Goal: Task Accomplishment & Management: Complete application form

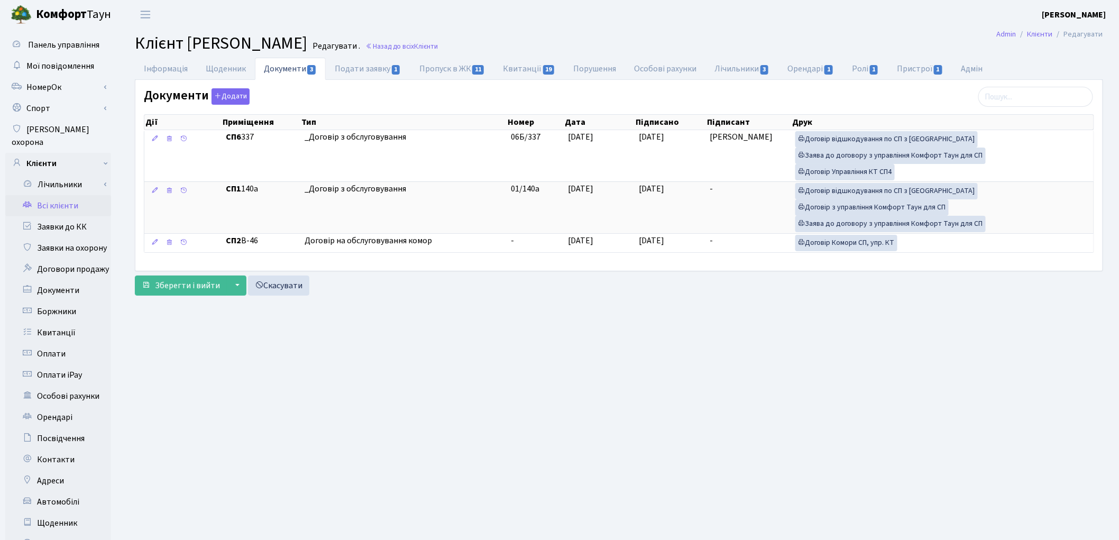
click at [61, 195] on link "Всі клієнти" at bounding box center [58, 205] width 106 height 21
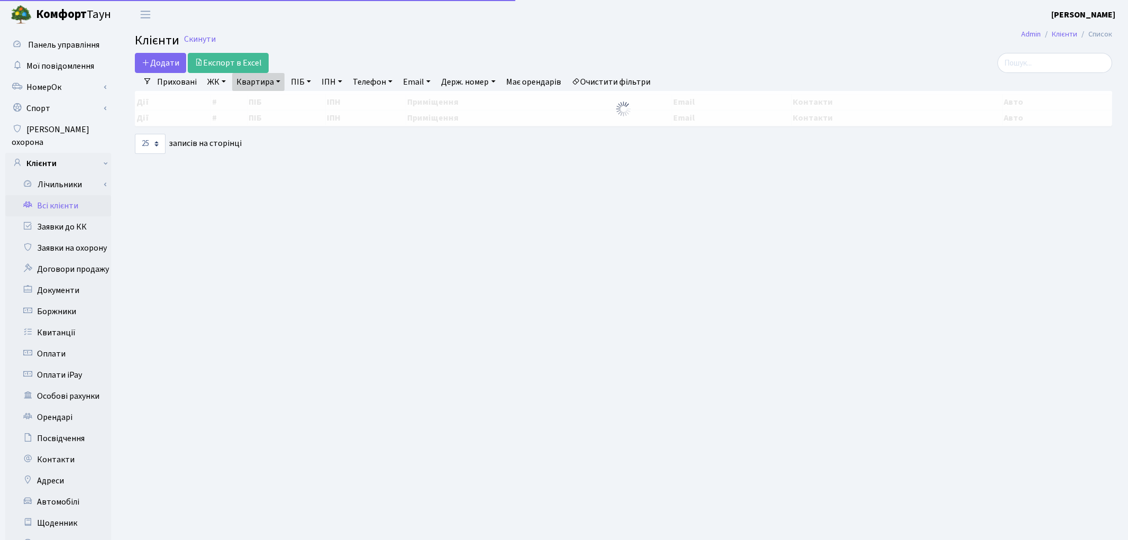
select select "25"
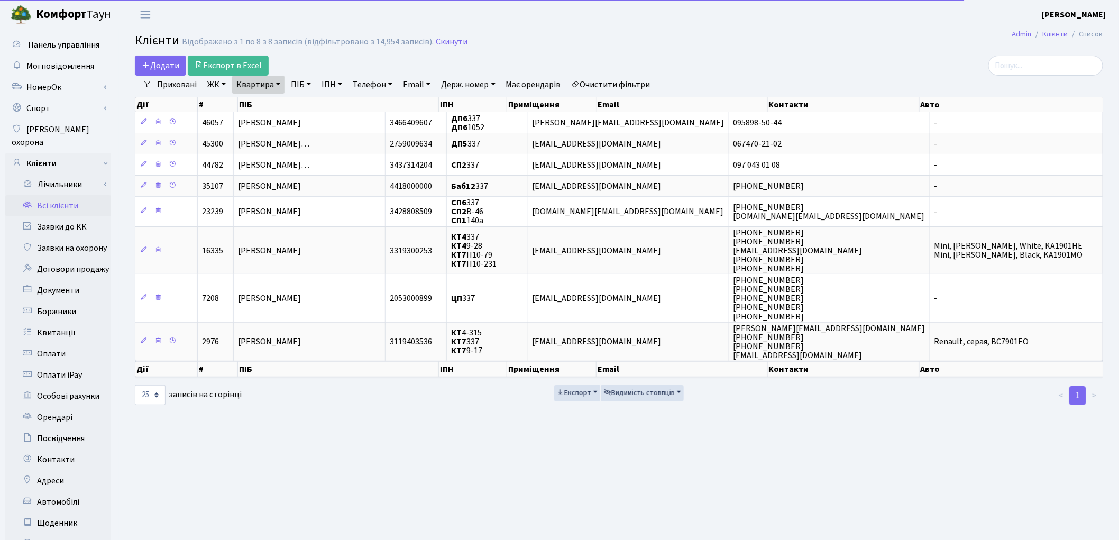
click at [642, 84] on link "Очистити фільтри" at bounding box center [611, 85] width 87 height 18
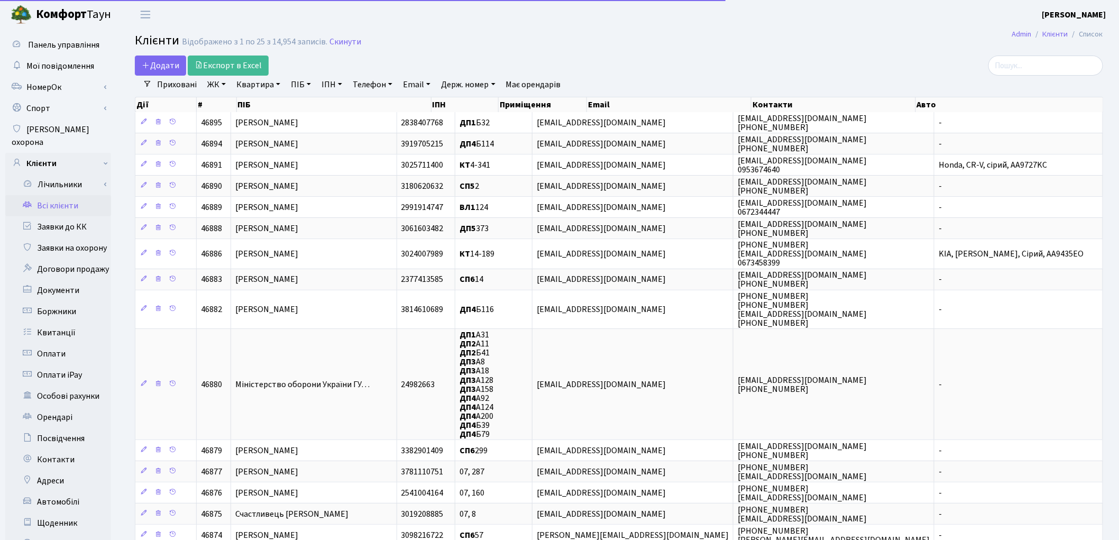
click at [298, 84] on link "ПІБ" at bounding box center [301, 85] width 29 height 18
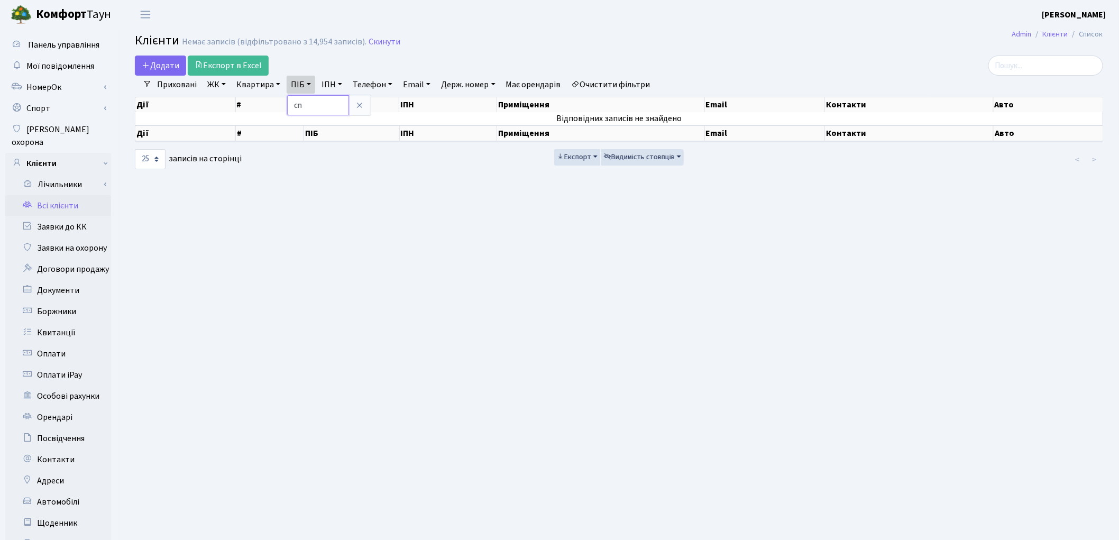
type input "c"
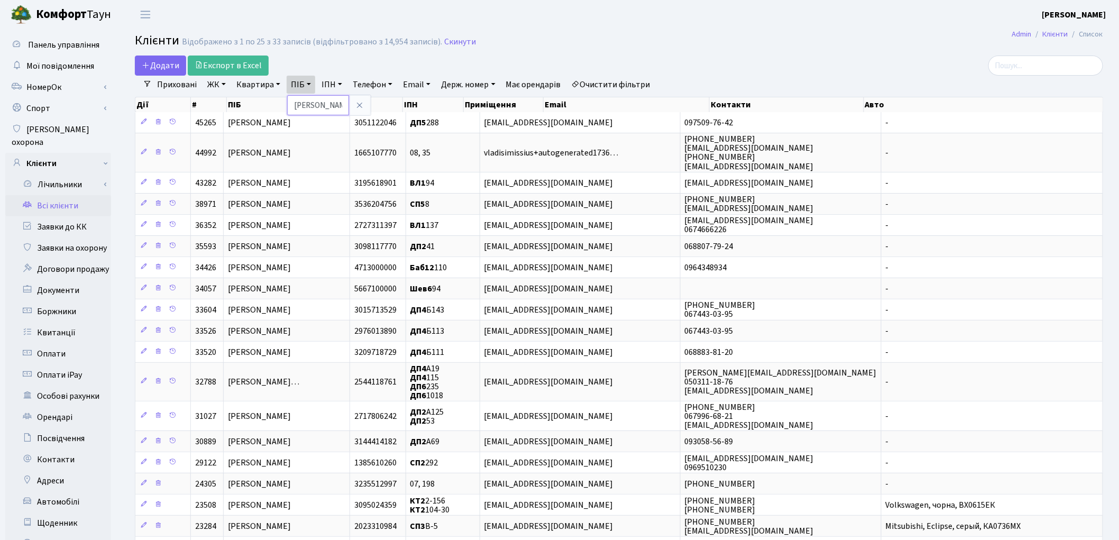
type input "степанец"
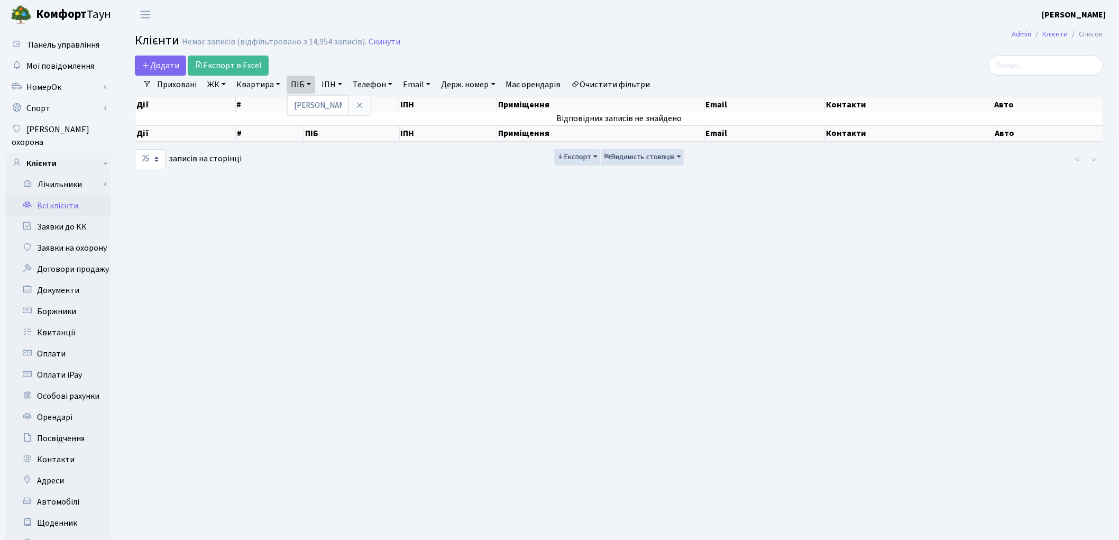
click at [635, 82] on link "Очистити фільтри" at bounding box center [611, 85] width 87 height 18
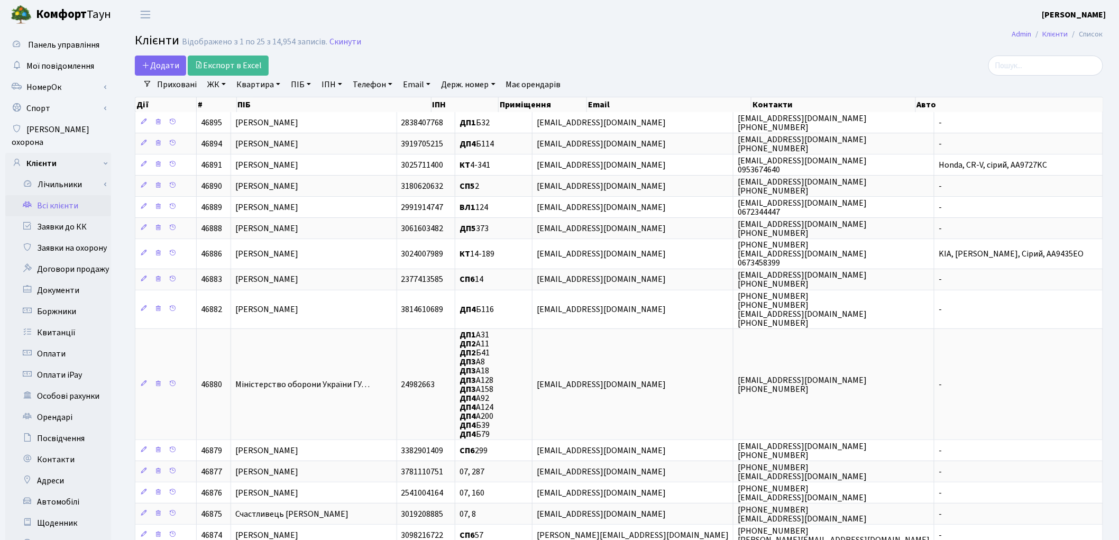
click at [301, 85] on link "ПІБ" at bounding box center [301, 85] width 29 height 18
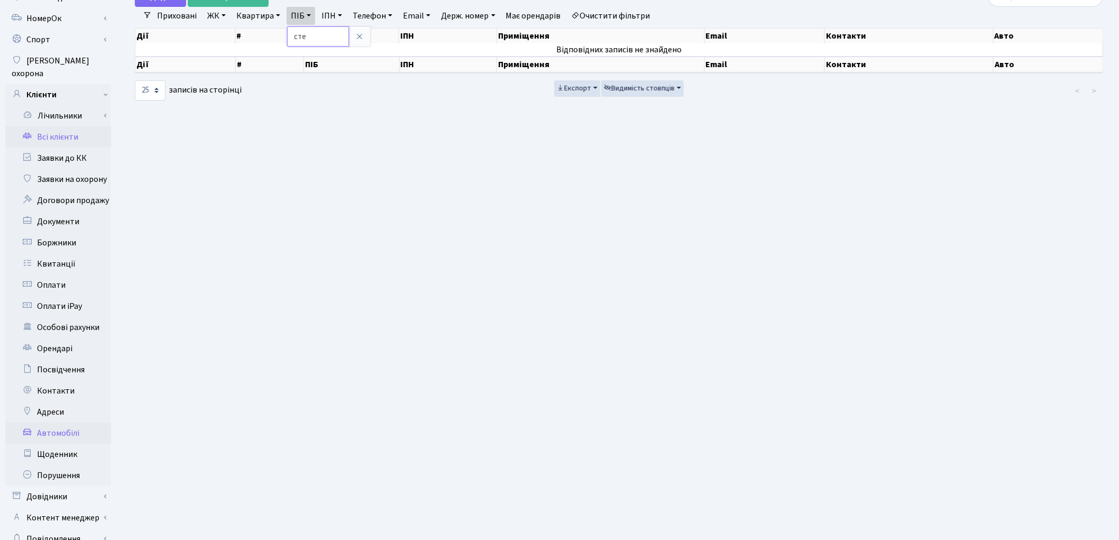
scroll to position [118, 0]
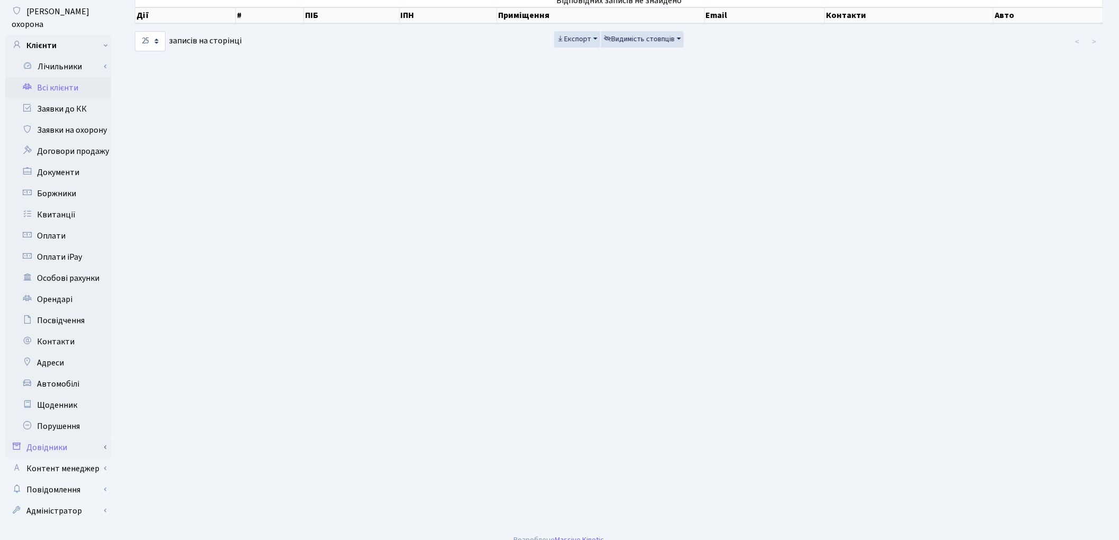
type input "сте"
click at [65, 437] on link "Довідники" at bounding box center [58, 447] width 106 height 21
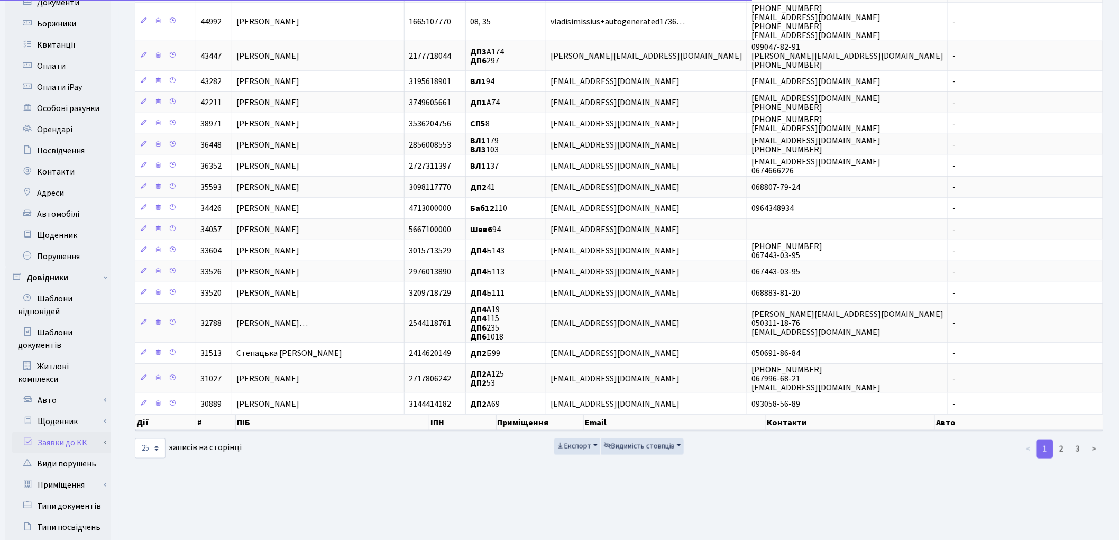
scroll to position [471, 0]
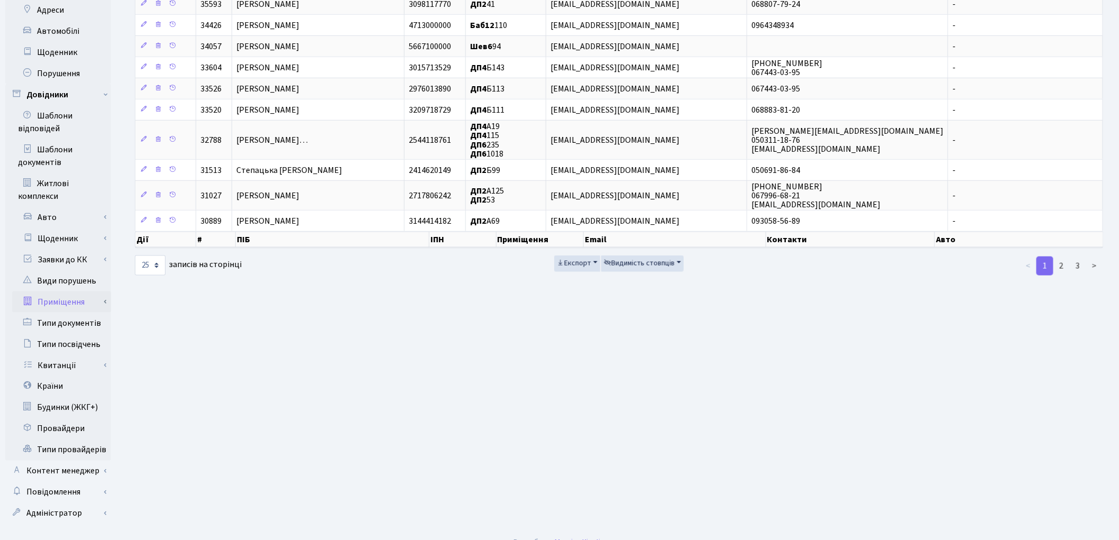
click at [65, 293] on link "Приміщення" at bounding box center [61, 301] width 99 height 21
click at [69, 313] on link "Всі приміщення" at bounding box center [61, 323] width 99 height 21
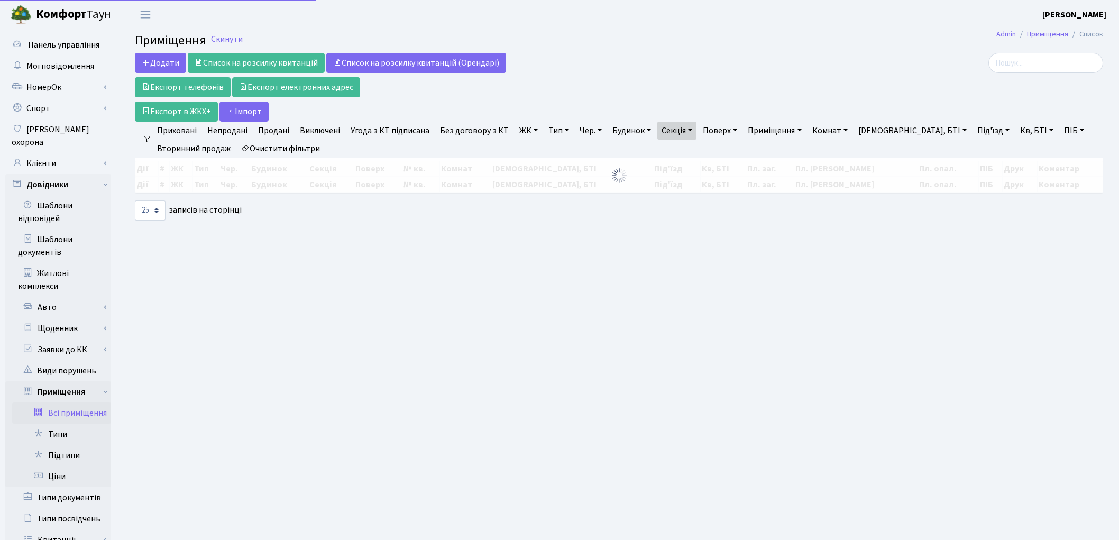
select select "25"
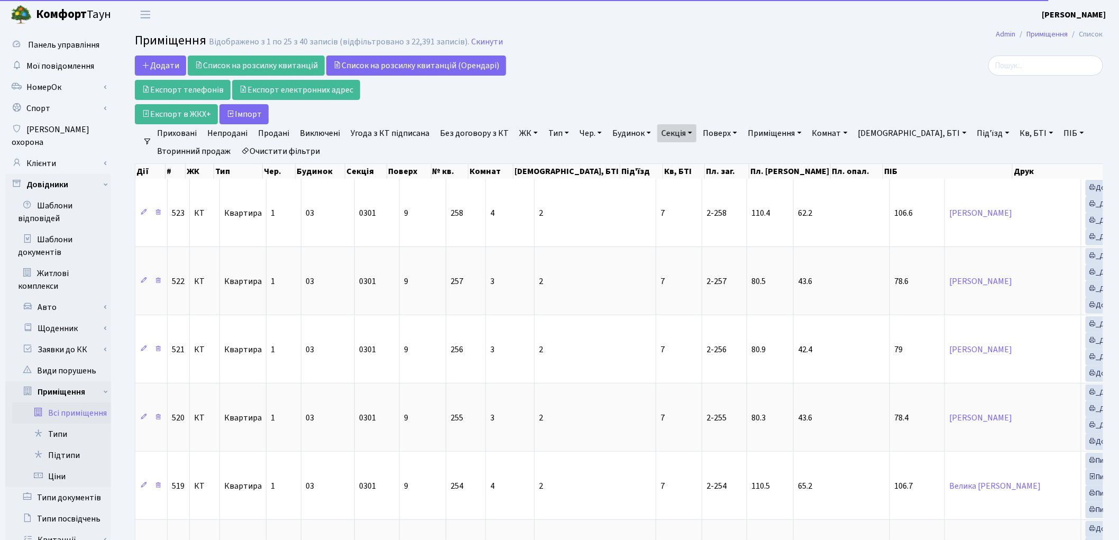
click at [305, 150] on link "Очистити фільтри" at bounding box center [280, 151] width 87 height 18
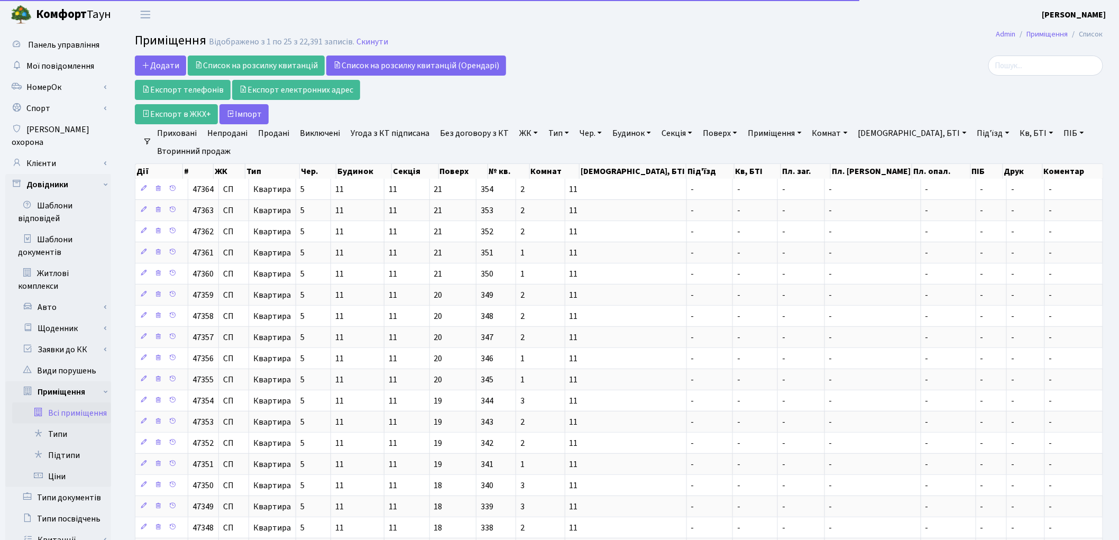
click at [1016, 133] on link "Кв, БТІ" at bounding box center [1037, 133] width 42 height 18
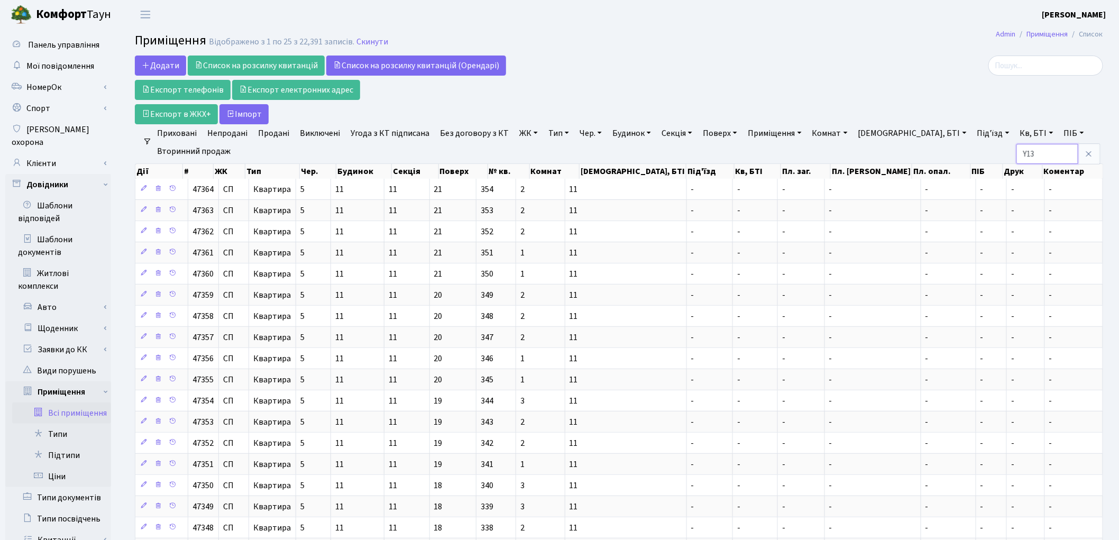
type input "Y13"
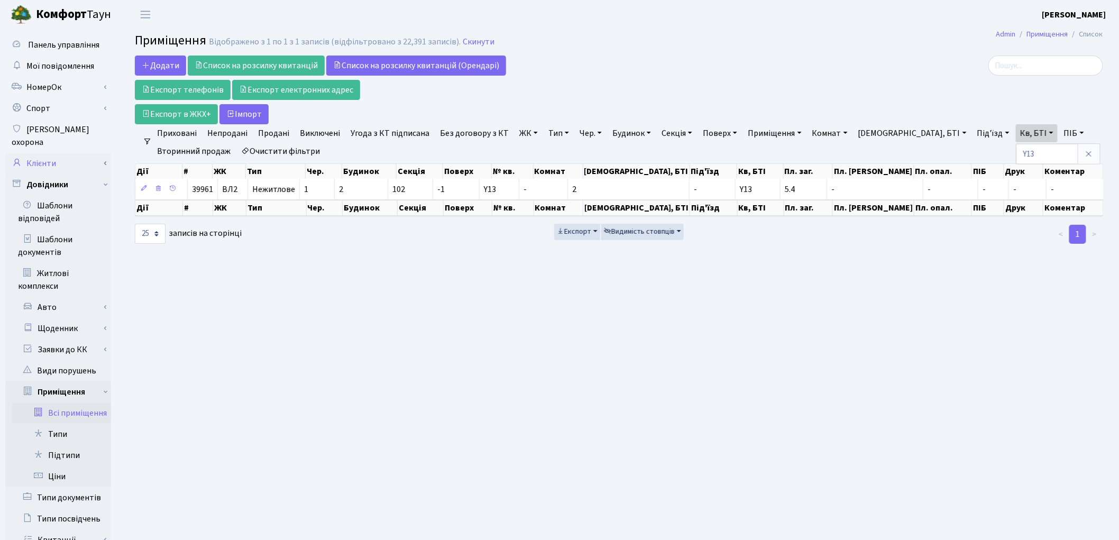
click at [54, 153] on link "Клієнти" at bounding box center [58, 163] width 106 height 21
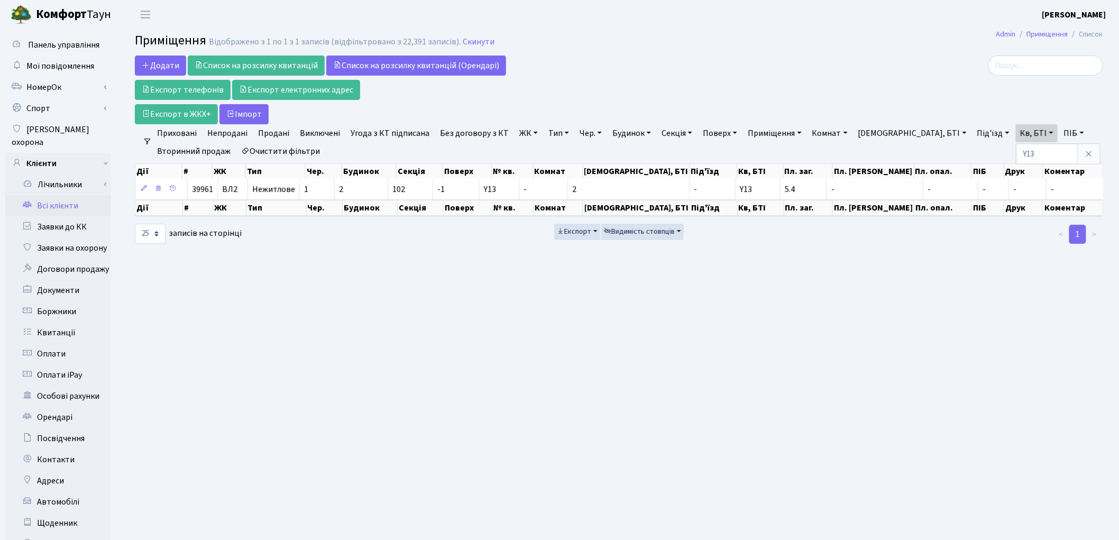
click at [56, 200] on link "Всі клієнти" at bounding box center [58, 205] width 106 height 21
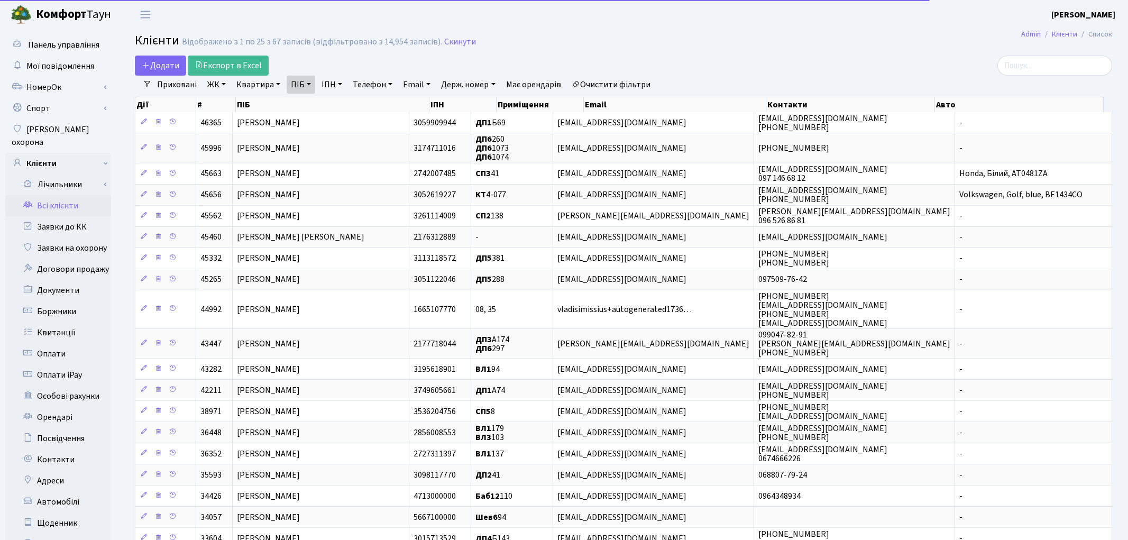
select select "25"
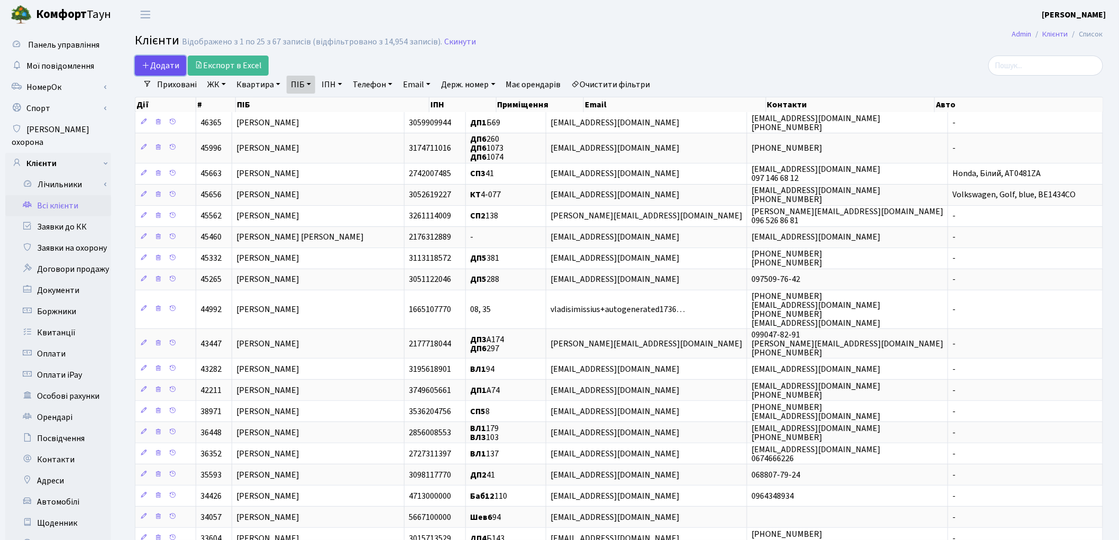
click at [151, 62] on span "Додати" at bounding box center [161, 66] width 38 height 12
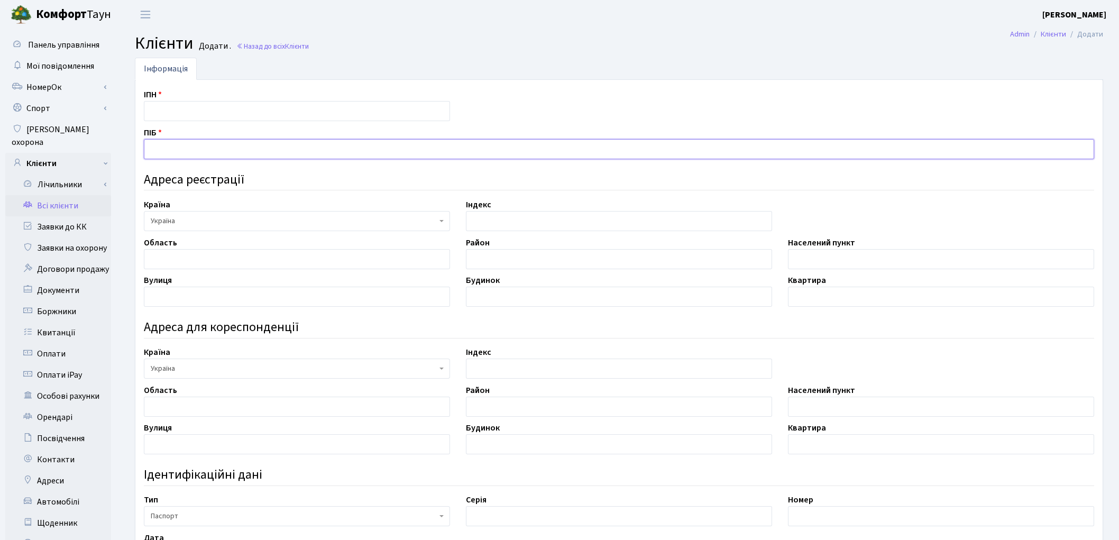
click at [191, 152] on input "text" at bounding box center [619, 149] width 950 height 20
type input "C"
type input "[PERSON_NAME]"
click at [197, 112] on input "text" at bounding box center [297, 111] width 306 height 20
type input "3269818198"
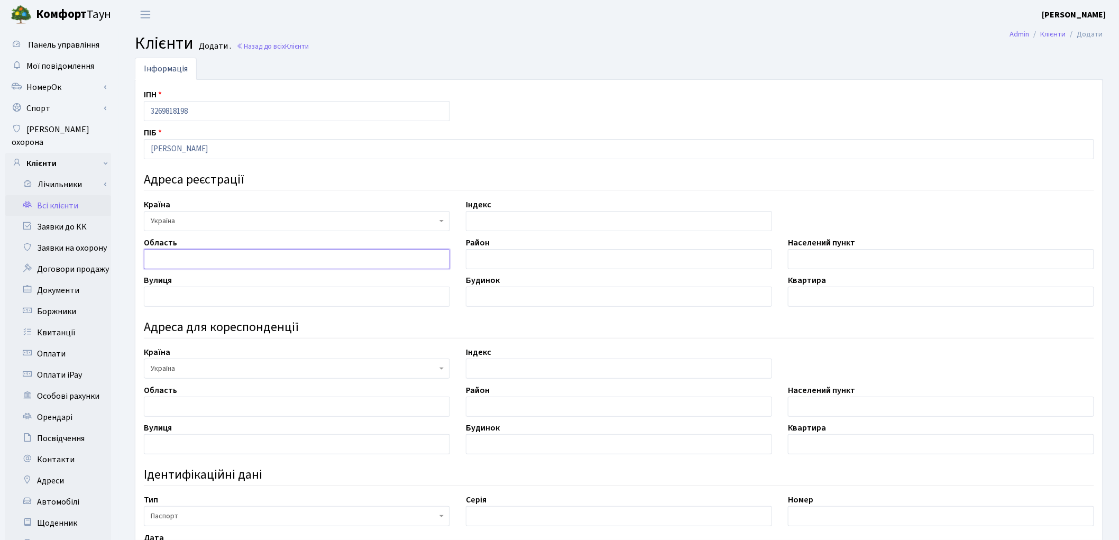
drag, startPoint x: 160, startPoint y: 254, endPoint x: 165, endPoint y: 249, distance: 7.5
click at [160, 254] on input "text" at bounding box center [297, 259] width 306 height 20
type input "Київська"
click at [483, 261] on input "text" at bounding box center [619, 259] width 306 height 20
type input "Фастівський"
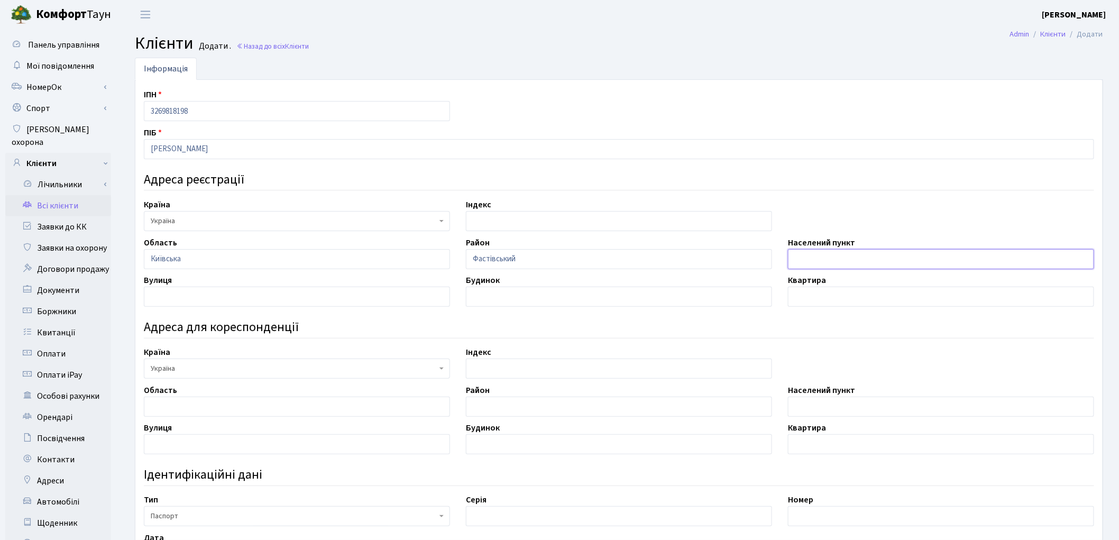
click at [871, 255] on input "text" at bounding box center [941, 259] width 306 height 20
type input "м. Новосілки"
click at [170, 300] on input "text" at bounding box center [297, 297] width 306 height 20
type input "вул. Приміська"
click at [471, 296] on input "text" at bounding box center [619, 297] width 306 height 20
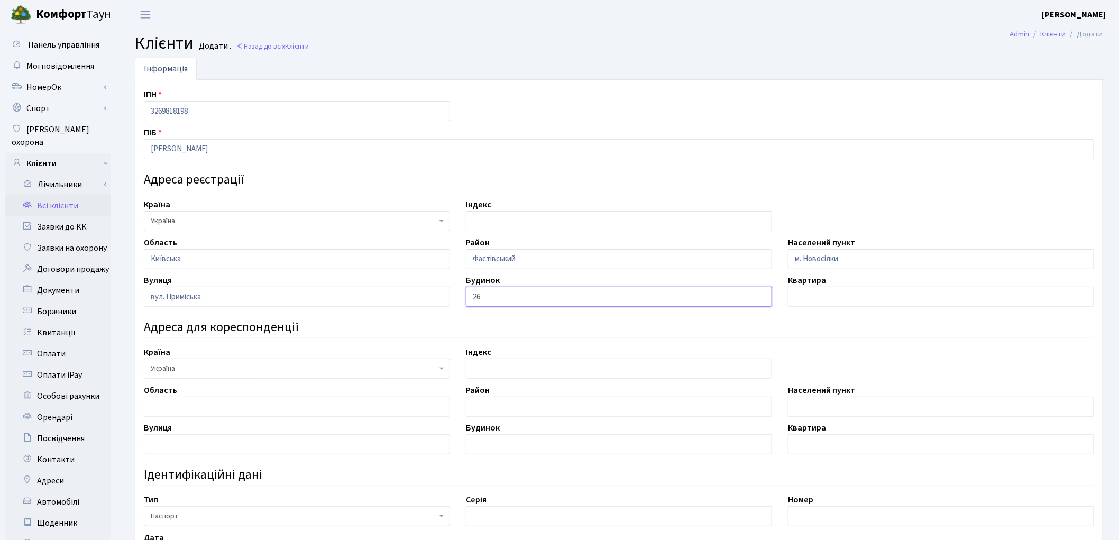
type input "26"
click at [799, 296] on input "text" at bounding box center [941, 297] width 306 height 20
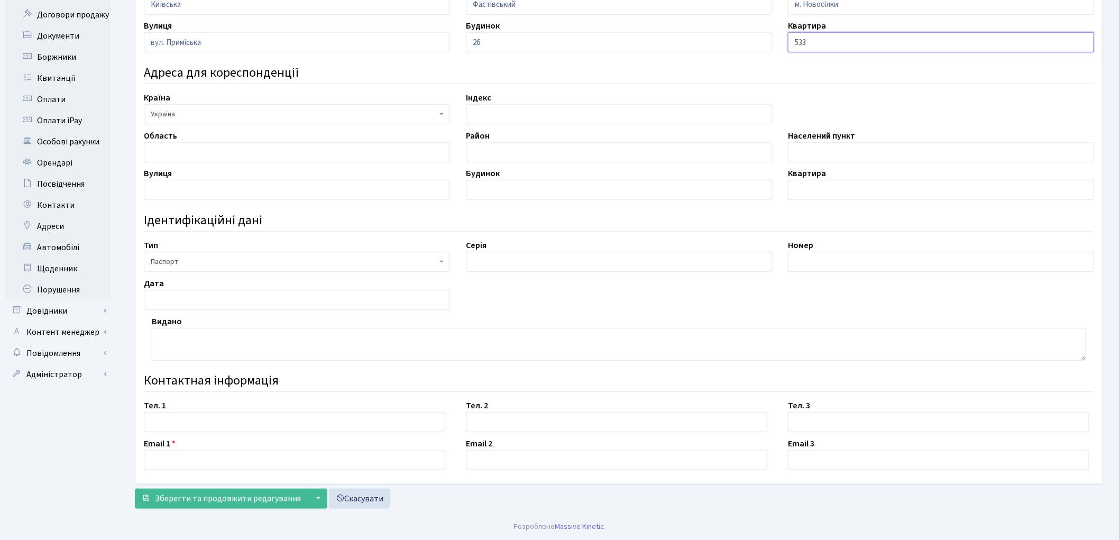
scroll to position [255, 0]
type input "533"
click at [209, 420] on input "text" at bounding box center [294, 422] width 301 height 20
type input "0976462737"
click at [223, 467] on input "text" at bounding box center [294, 460] width 301 height 20
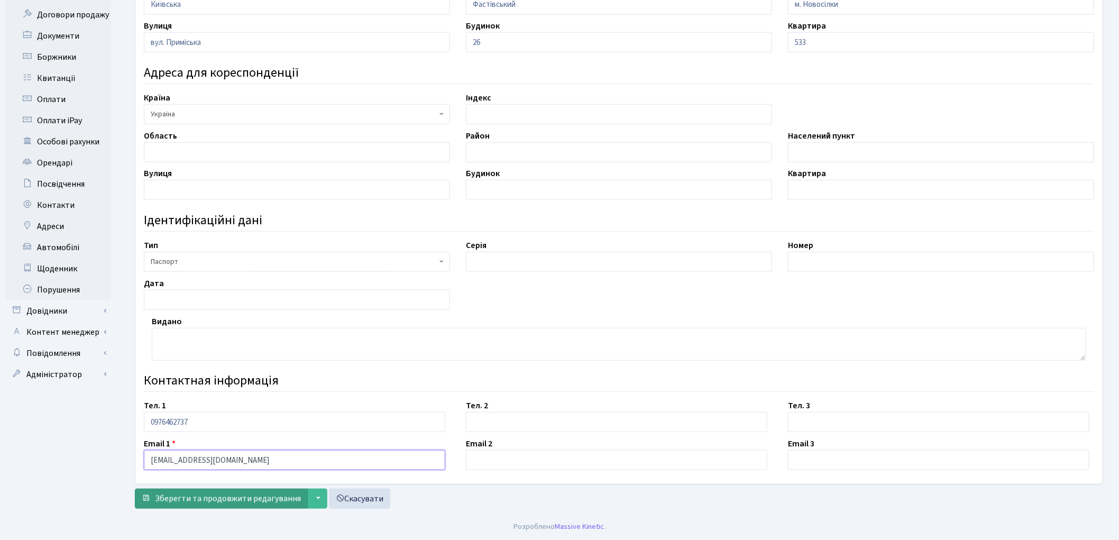
type input "777777@ukr.net"
click at [218, 500] on span "Зберегти та продовжити редагування" at bounding box center [228, 499] width 146 height 12
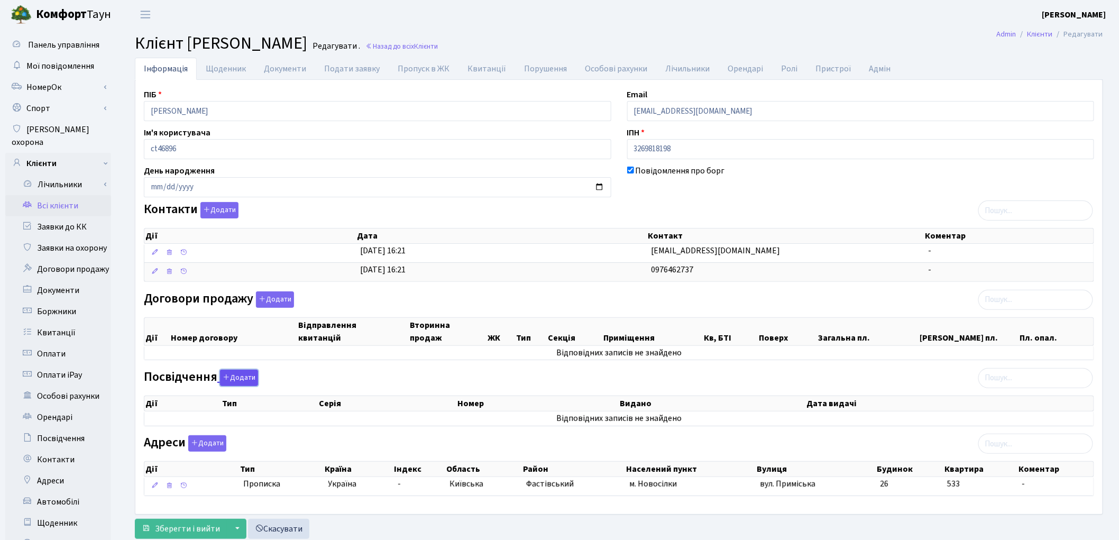
click at [228, 381] on icon "button" at bounding box center [226, 376] width 7 height 7
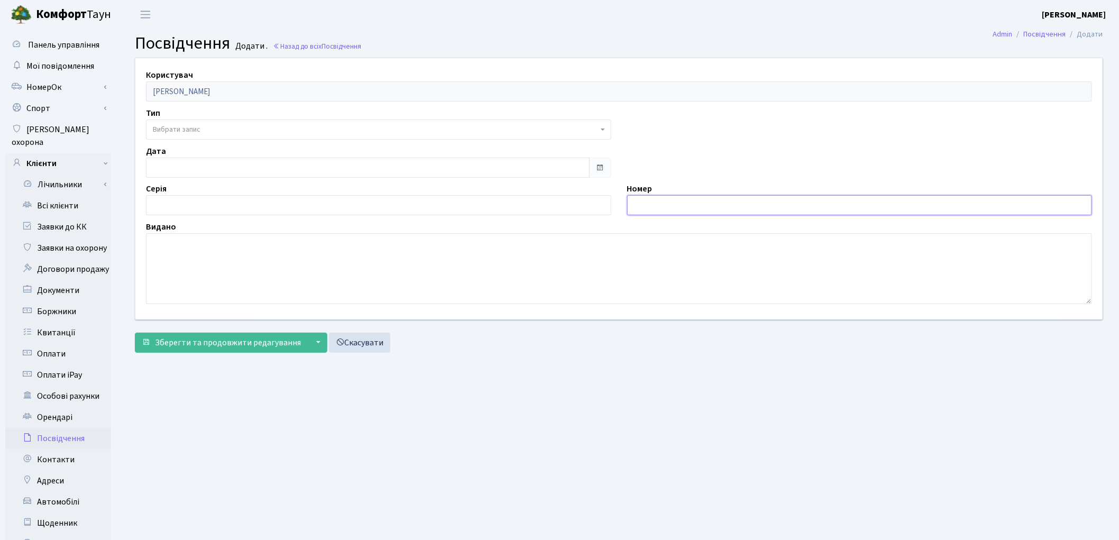
click at [669, 198] on input "text" at bounding box center [859, 205] width 465 height 20
type input "007391561"
click at [196, 270] on textarea at bounding box center [619, 268] width 946 height 71
type textarea "8024"
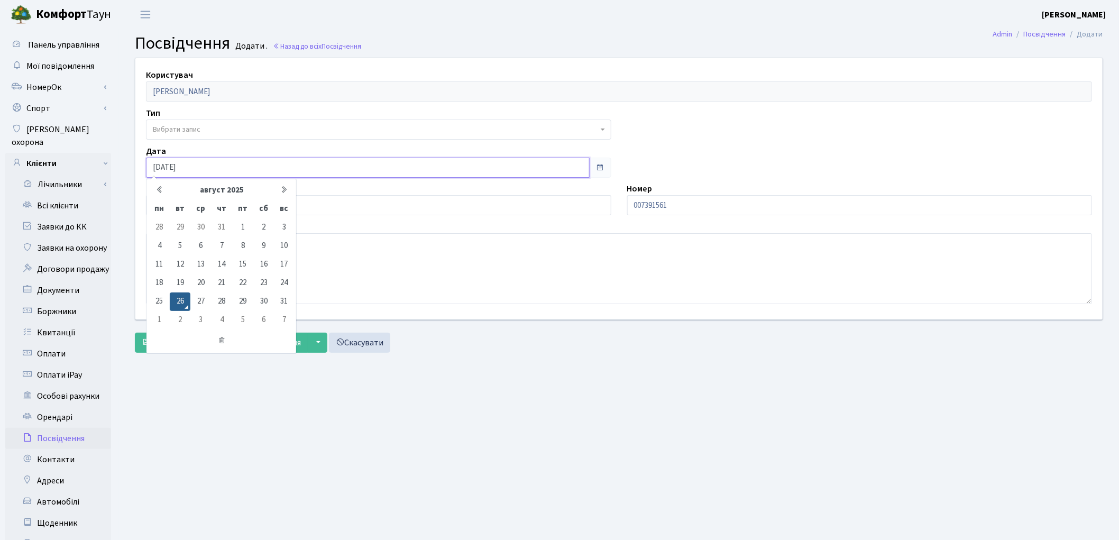
click at [186, 160] on input "26.08.2025" at bounding box center [368, 168] width 444 height 20
drag, startPoint x: 196, startPoint y: 161, endPoint x: 146, endPoint y: 158, distance: 50.4
click at [146, 158] on input "26.08.2025" at bounding box center [368, 168] width 444 height 20
type input "[DATE]"
drag, startPoint x: 428, startPoint y: 472, endPoint x: 424, endPoint y: 434, distance: 37.9
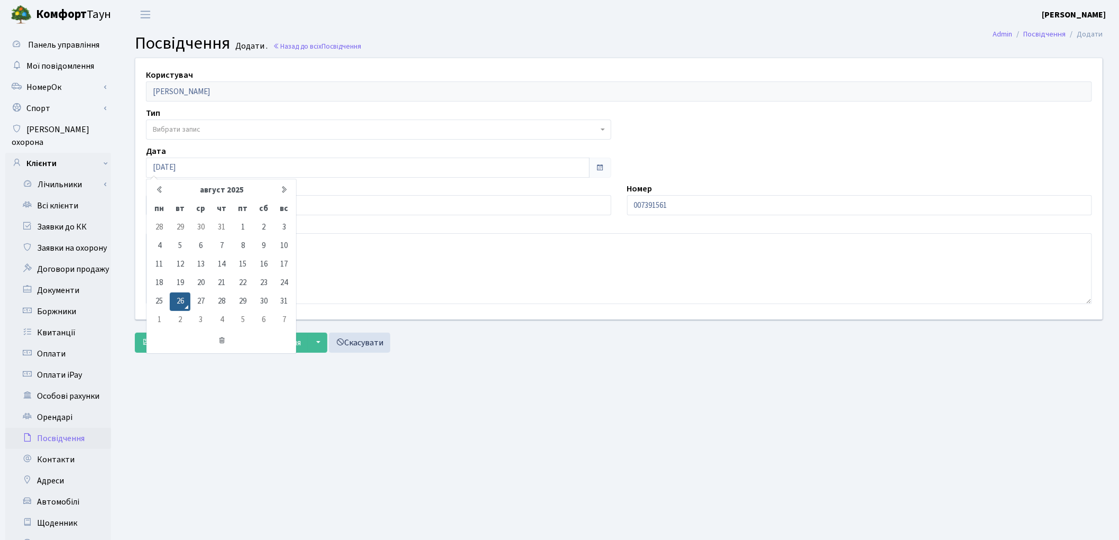
click at [429, 471] on main "Admin Посвідчення Додати Посвідчення Додати . Назад до всіх Посвідчення Користу…" at bounding box center [619, 337] width 1000 height 616
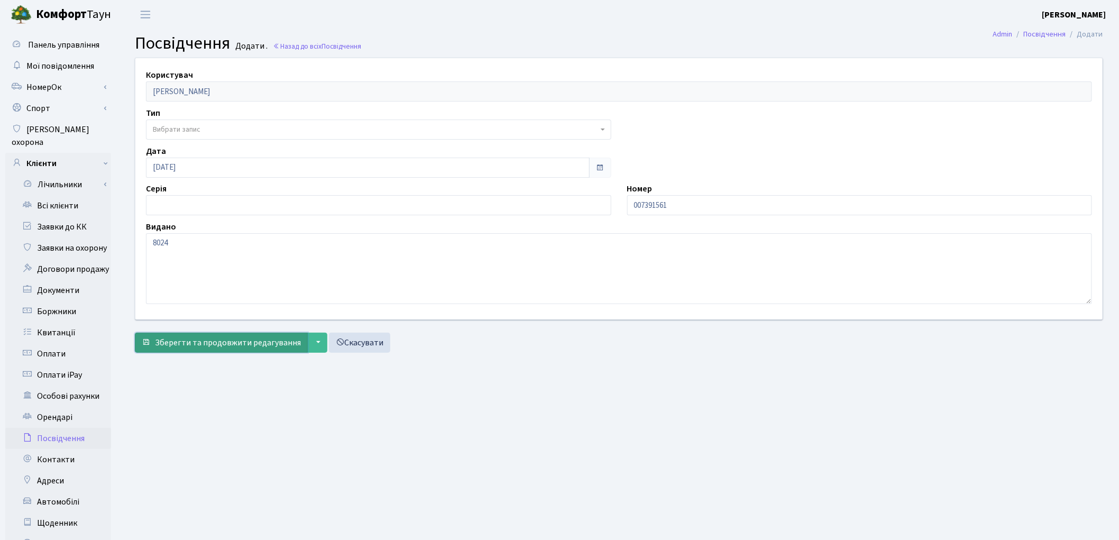
click at [216, 346] on span "Зберегти та продовжити редагування" at bounding box center [228, 343] width 146 height 12
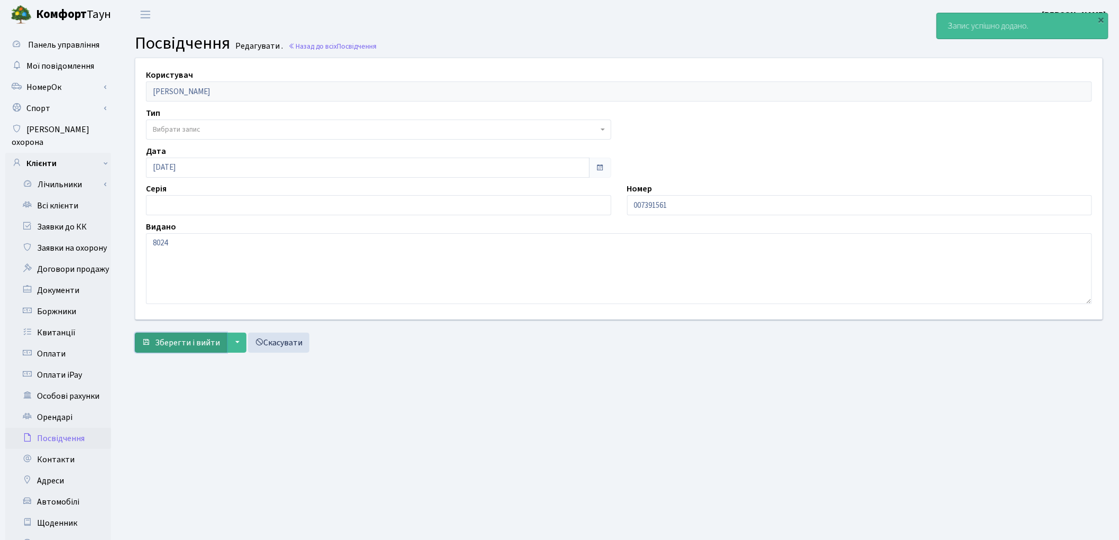
click at [173, 345] on span "Зберегти і вийти" at bounding box center [187, 343] width 65 height 12
click at [62, 196] on link "Всі клієнти" at bounding box center [58, 205] width 106 height 21
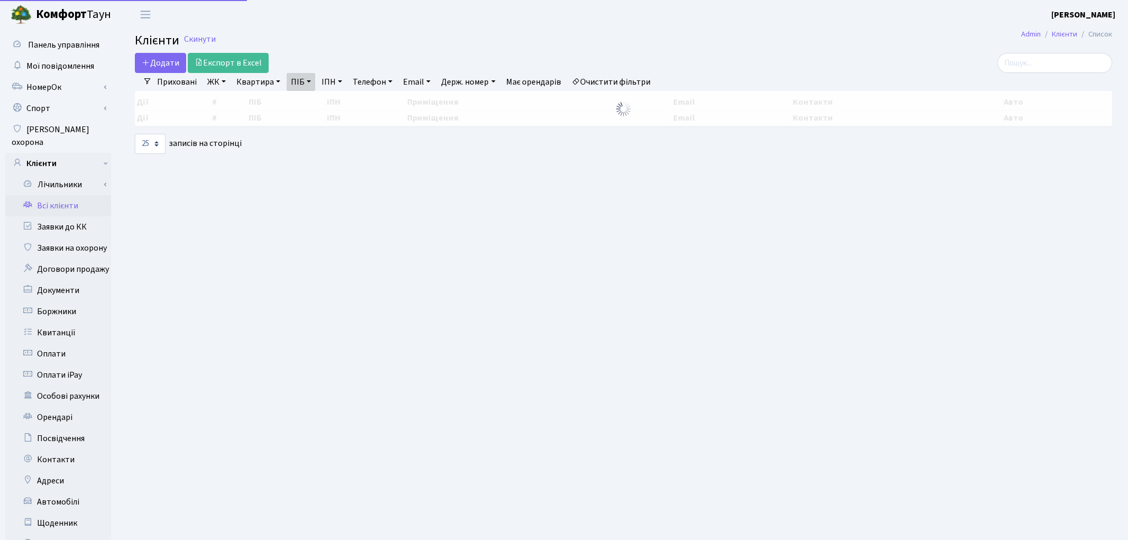
select select "25"
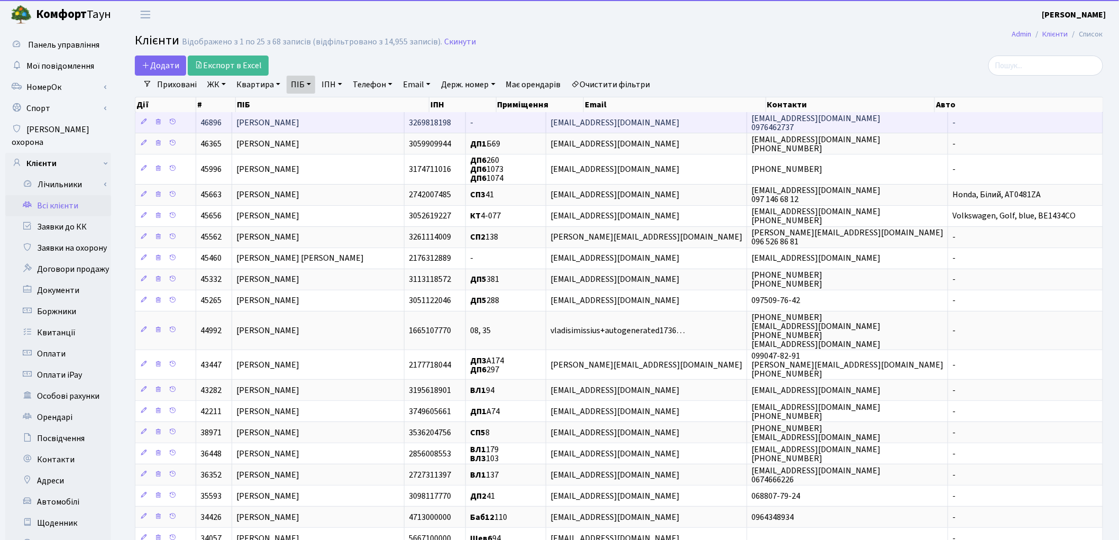
click at [266, 122] on span "[PERSON_NAME]" at bounding box center [267, 123] width 63 height 12
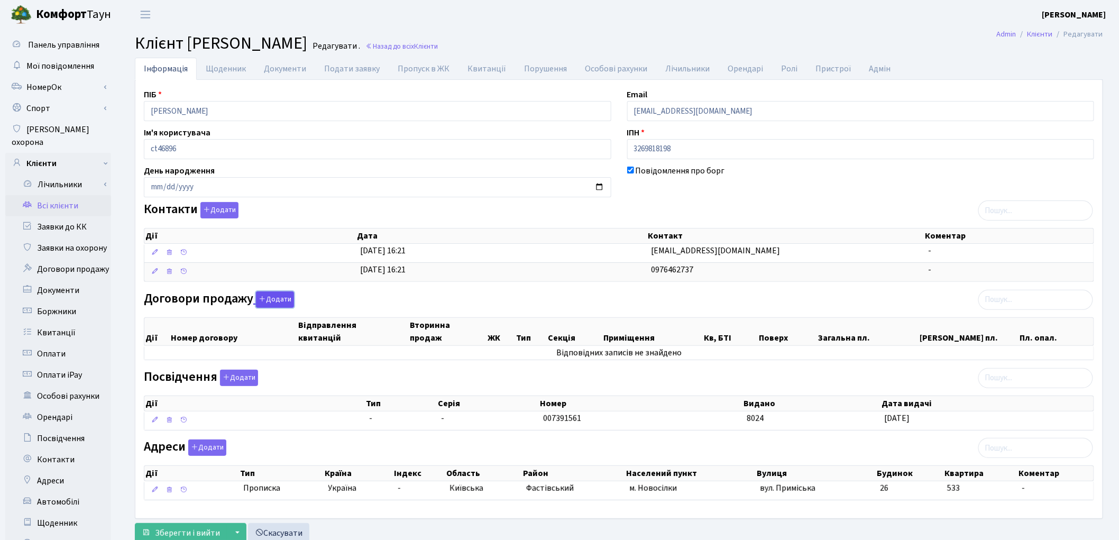
click at [265, 298] on button "Додати" at bounding box center [275, 299] width 38 height 16
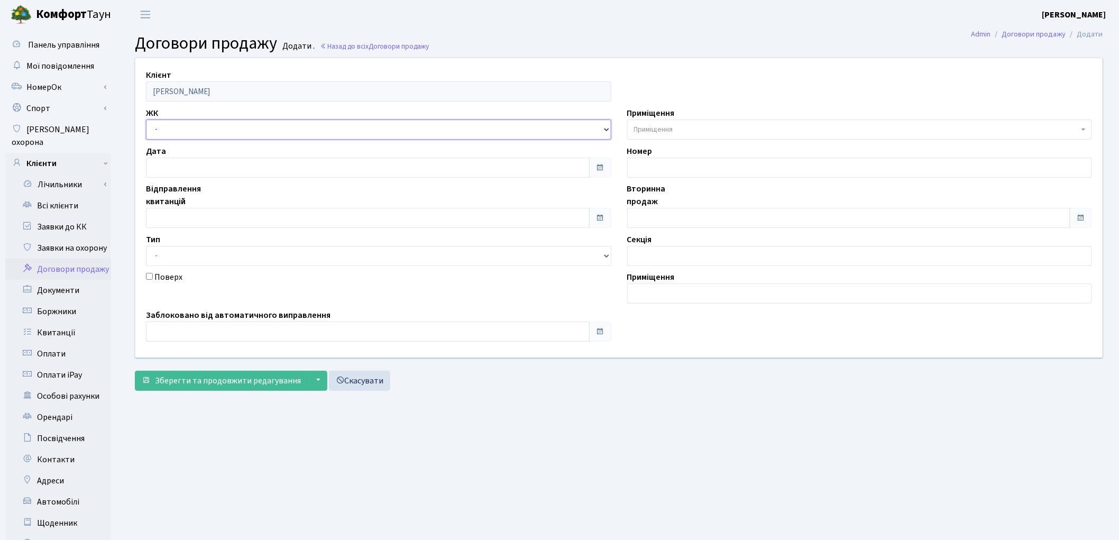
click at [177, 133] on select "- ТХ, вул. Ділова, 1/2 КТ, вул. Регенераторна, 4 КТ2, просп. Соборності, 17 КТ3…" at bounding box center [378, 130] width 465 height 20
select select "317"
click at [146, 120] on select "- ТХ, вул. Ділова, 1/2 КТ, вул. Регенераторна, 4 КТ2, просп. Соборності, 17 КТ3…" at bounding box center [378, 130] width 465 height 20
select select
click at [680, 126] on span "Приміщення" at bounding box center [856, 129] width 445 height 11
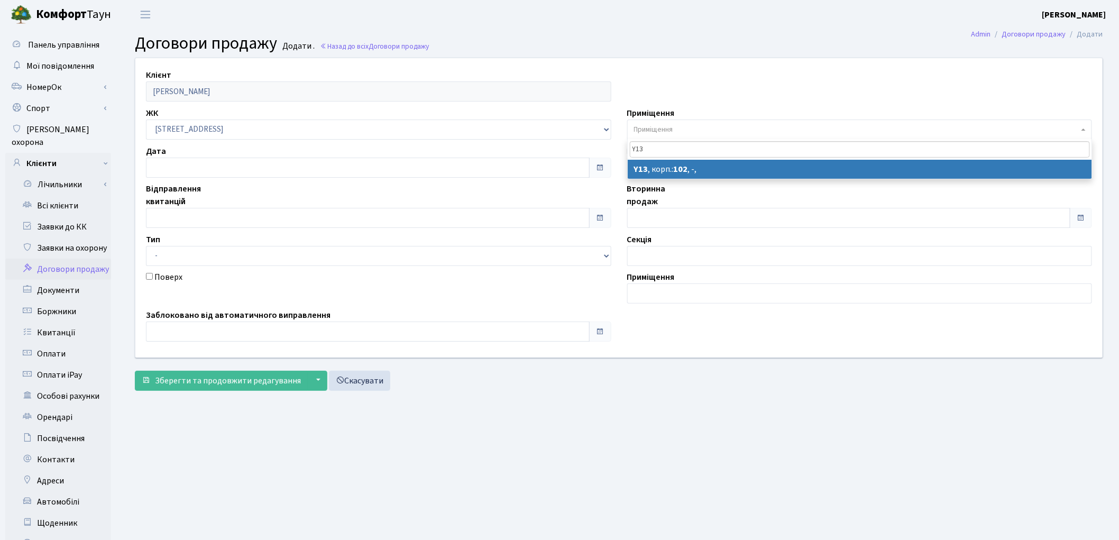
type input "Y13"
select select "39961"
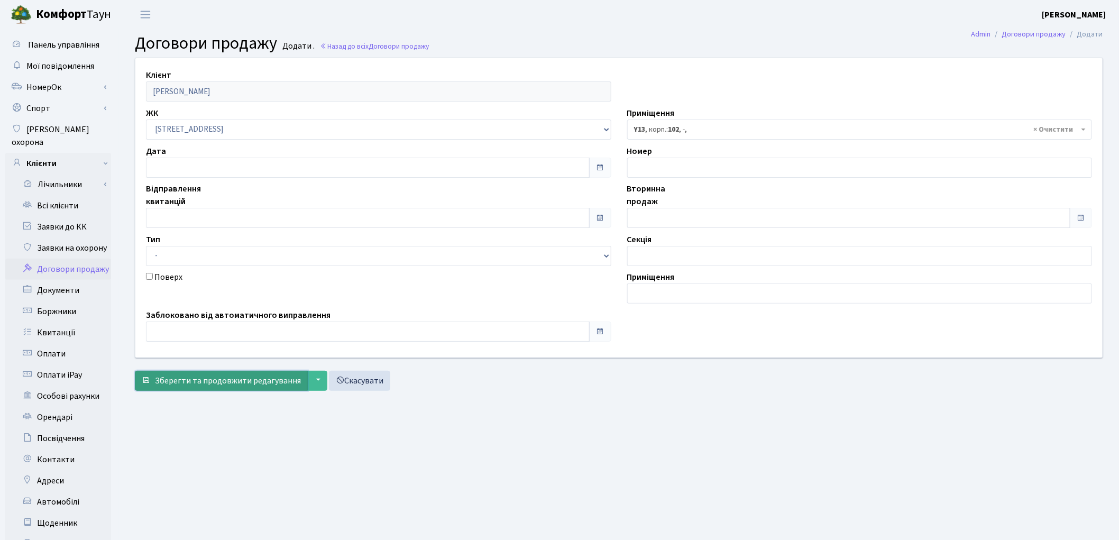
click at [228, 383] on span "Зберегти та продовжити редагування" at bounding box center [228, 381] width 146 height 12
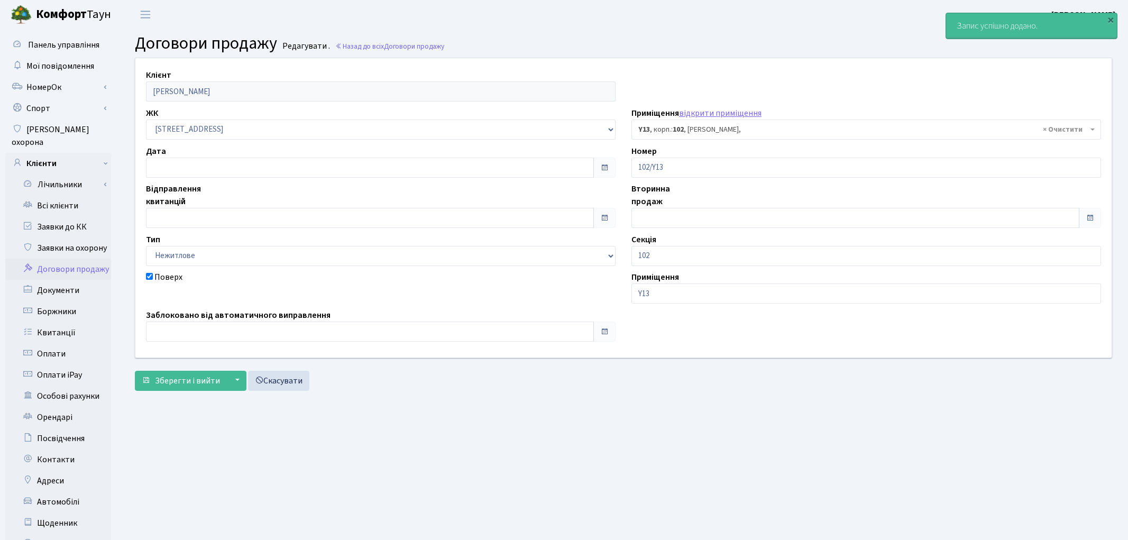
select select "39961"
click at [199, 382] on span "Зберегти і вийти" at bounding box center [187, 381] width 65 height 12
select select "39961"
click at [47, 195] on link "Всі клієнти" at bounding box center [58, 205] width 106 height 21
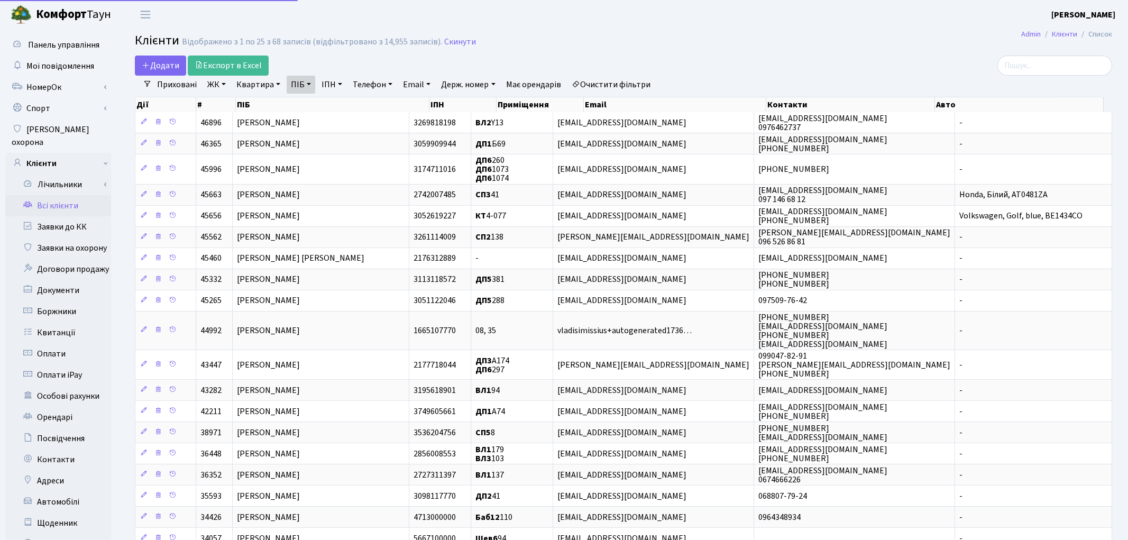
select select "25"
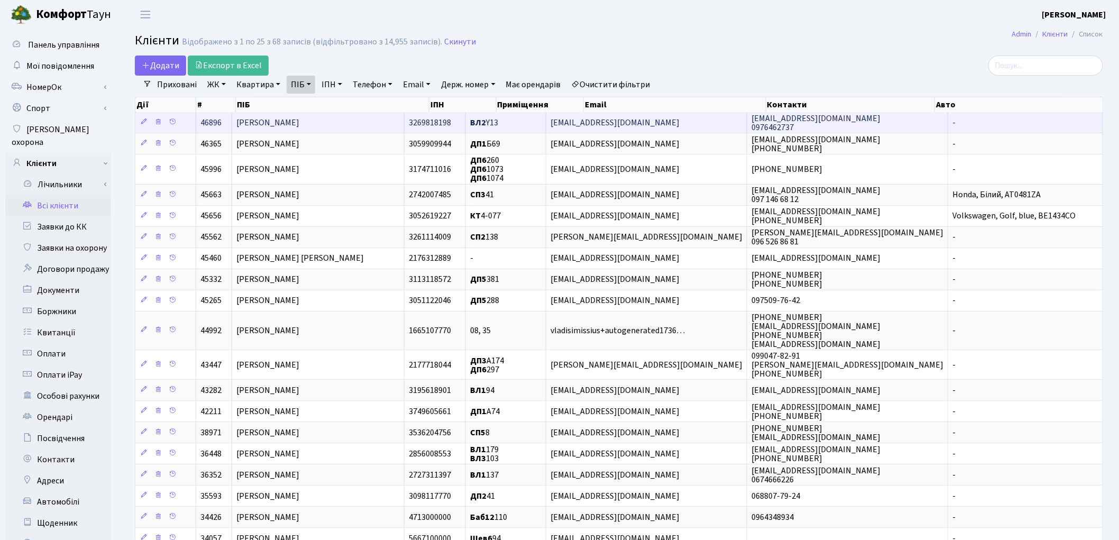
click at [261, 124] on span "[PERSON_NAME]" at bounding box center [267, 123] width 63 height 12
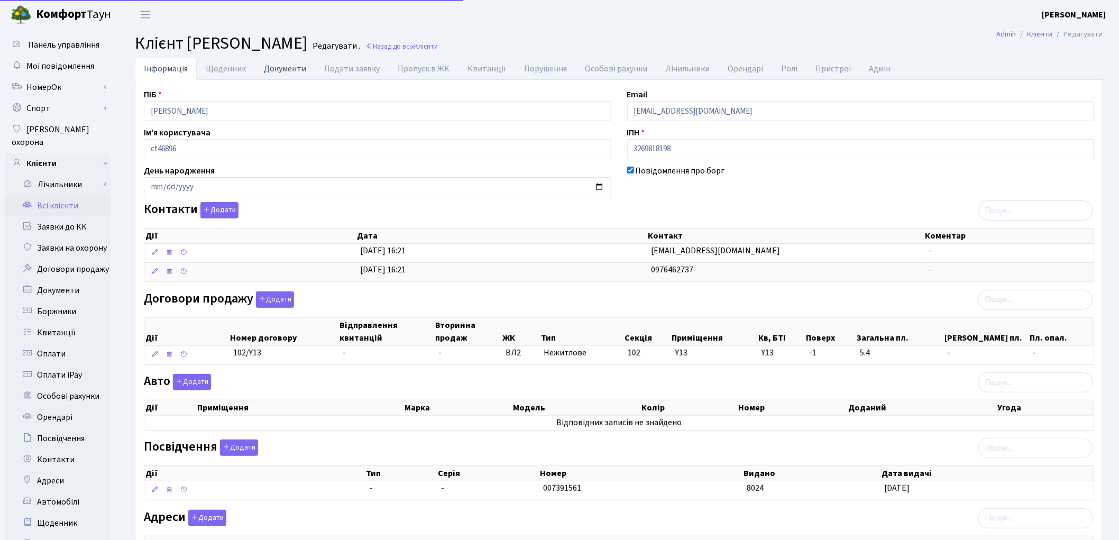
click at [272, 70] on link "Документи" at bounding box center [285, 69] width 60 height 22
select select "25"
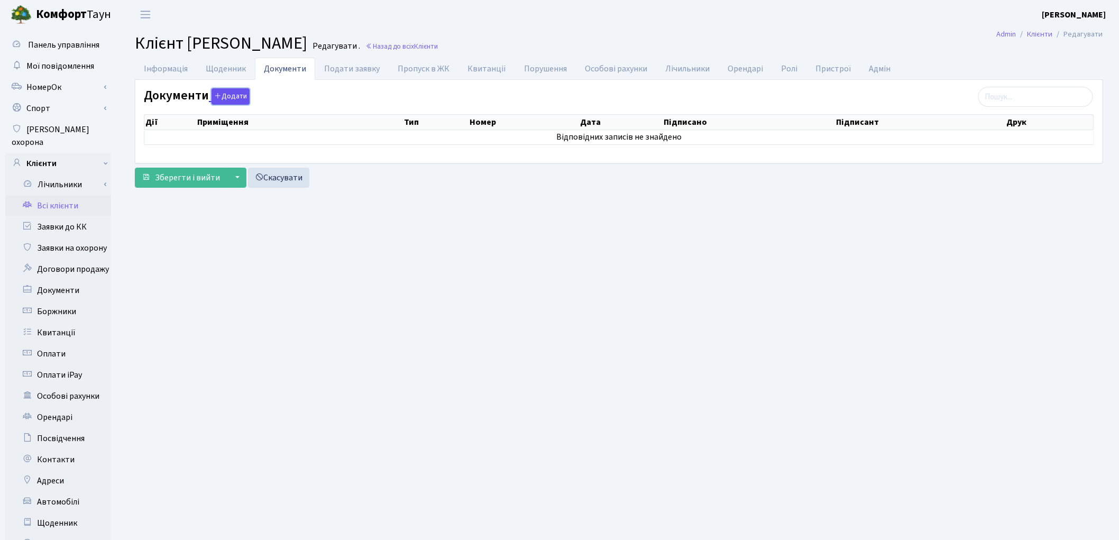
click at [228, 97] on button "Додати" at bounding box center [231, 96] width 38 height 16
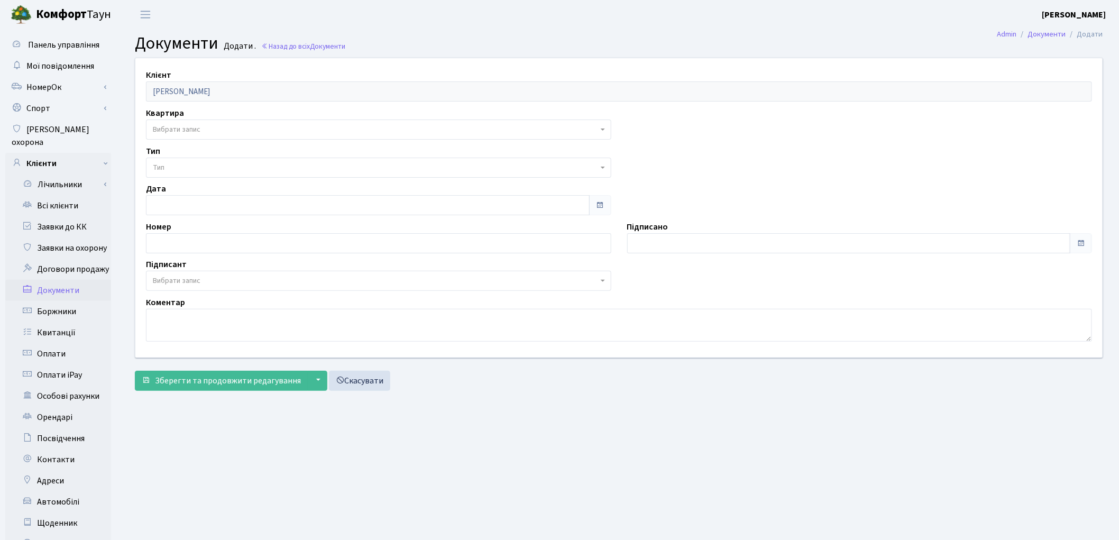
click at [221, 123] on span "Вибрати запис" at bounding box center [378, 130] width 465 height 20
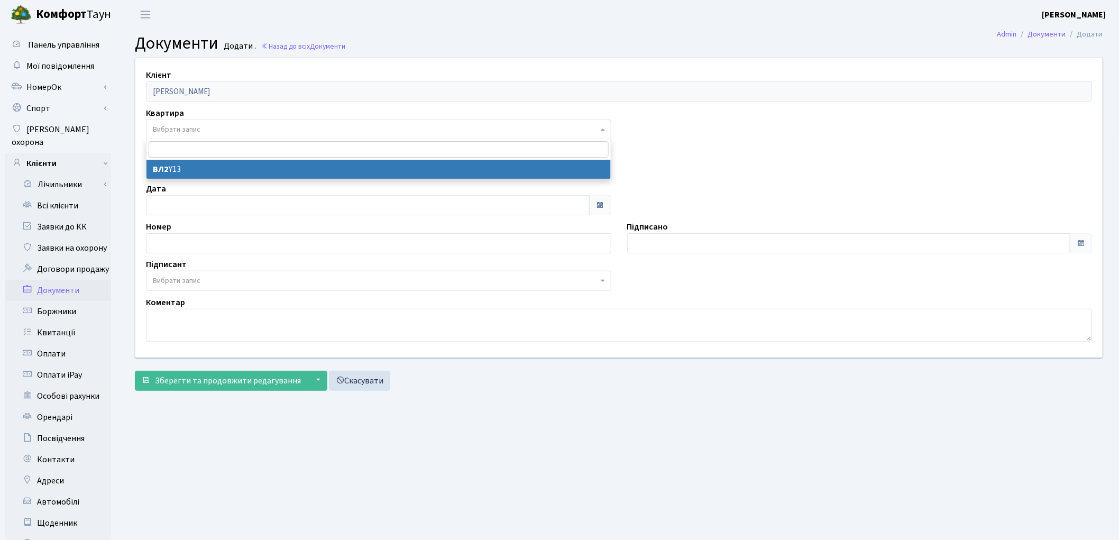
select select "178239"
click at [223, 167] on span "Тип" at bounding box center [375, 167] width 445 height 11
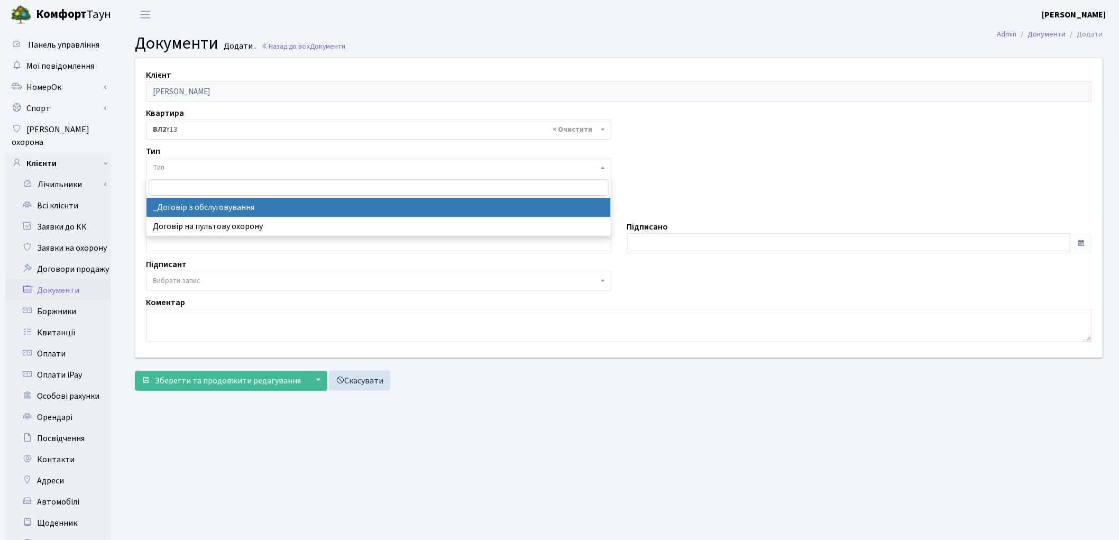
select select "289"
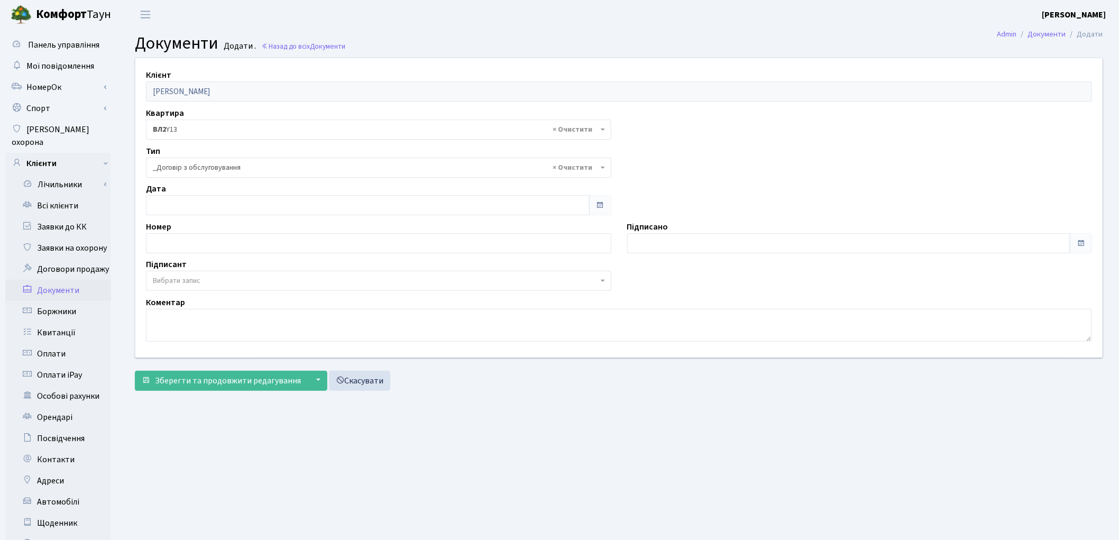
click at [227, 274] on span "Вибрати запис" at bounding box center [378, 281] width 465 height 20
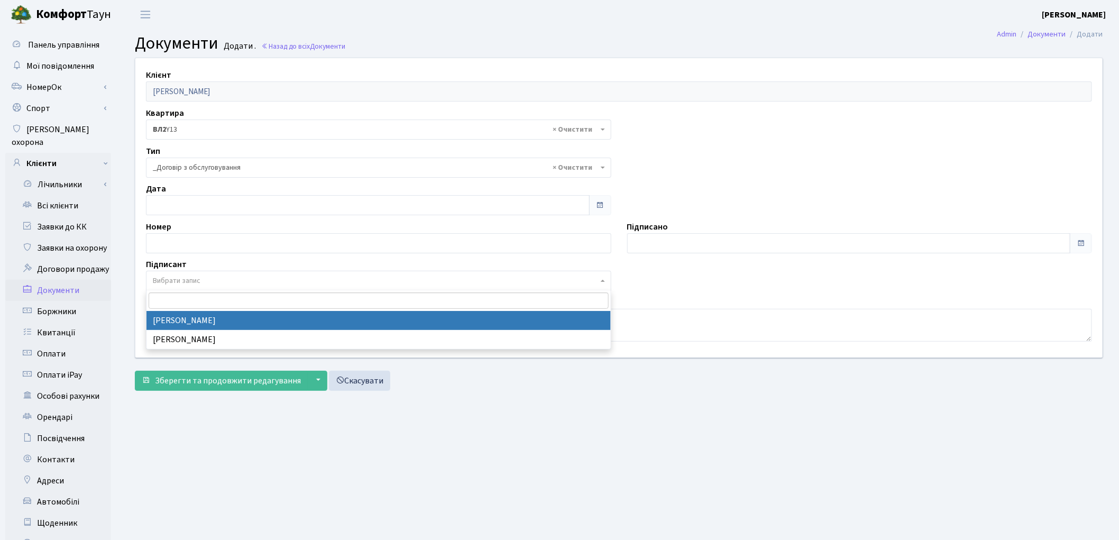
select select "74"
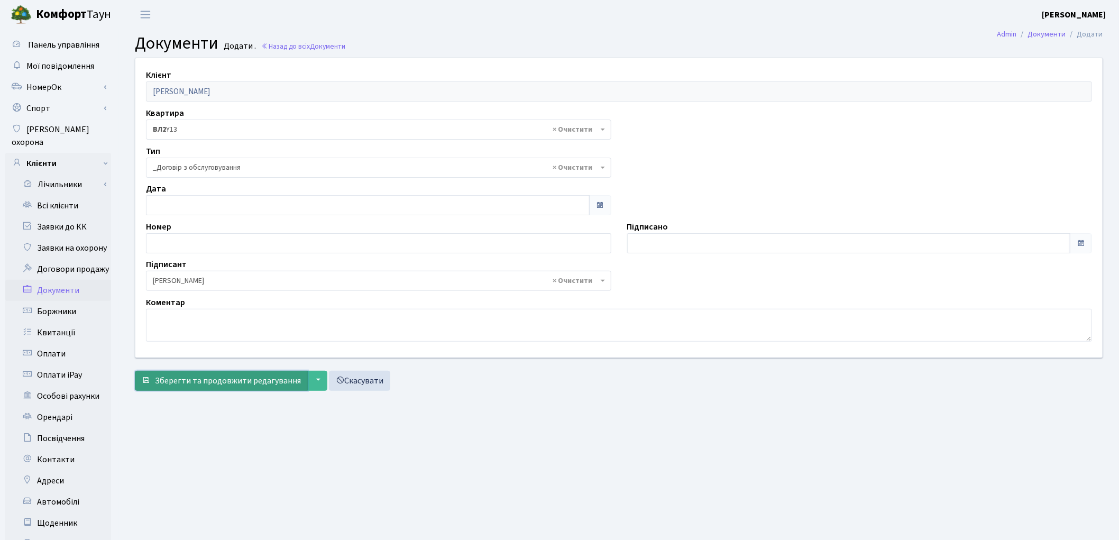
click at [208, 385] on span "Зберегти та продовжити редагування" at bounding box center [228, 381] width 146 height 12
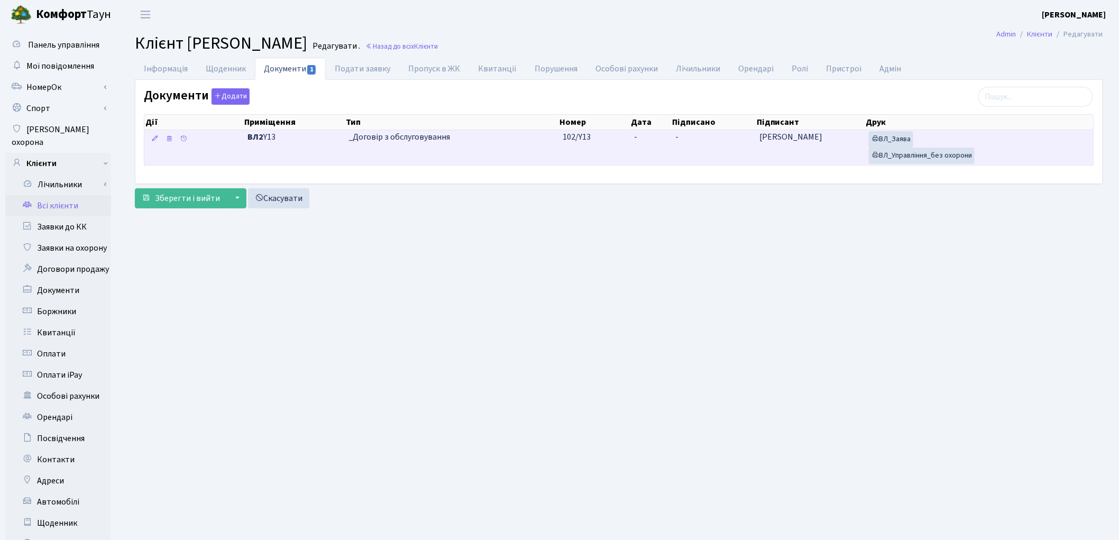
click at [638, 147] on td "-" at bounding box center [650, 147] width 41 height 35
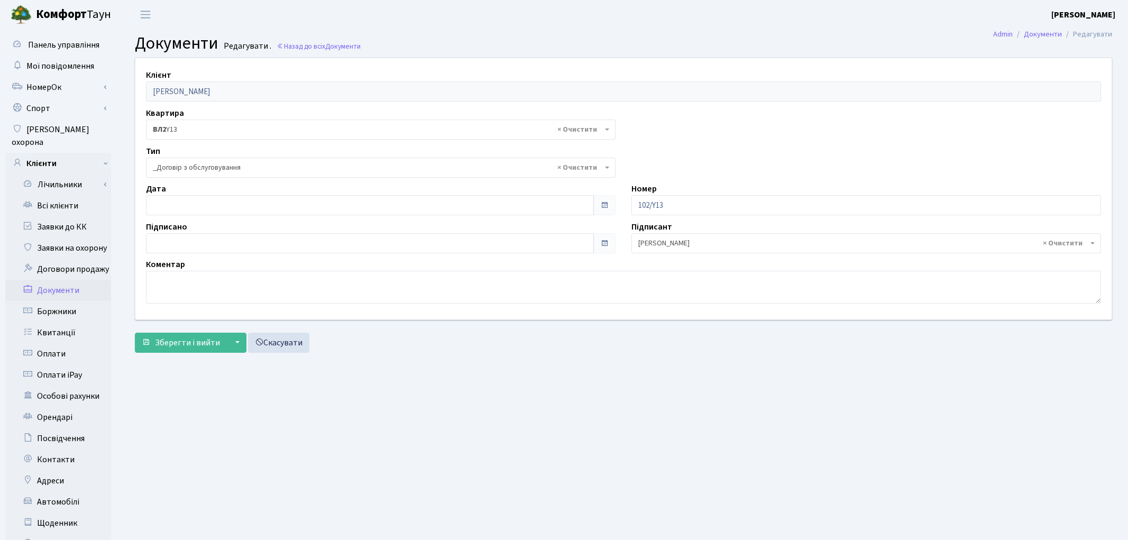
select select "289"
type input "[DATE]"
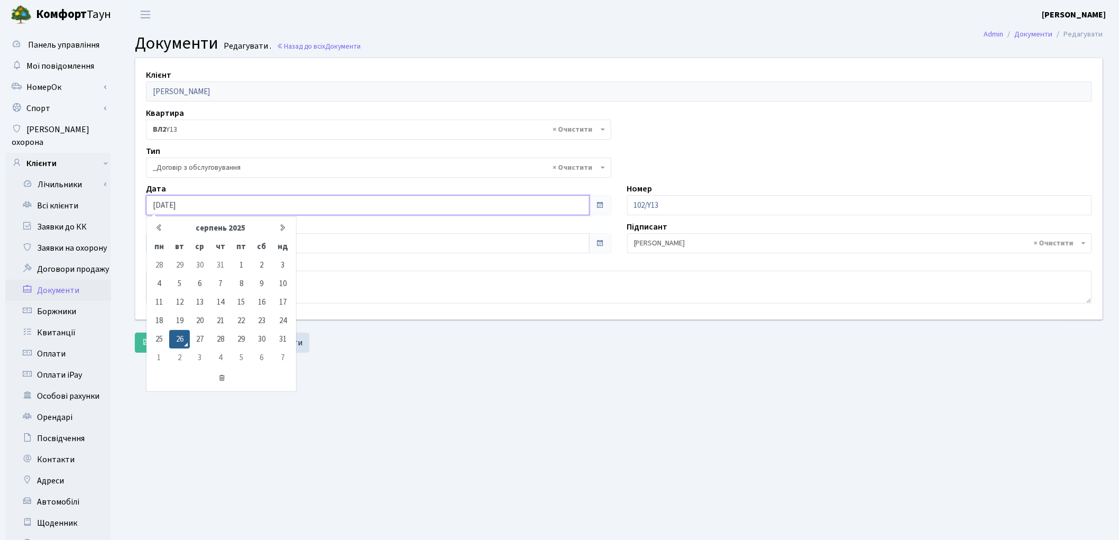
click at [210, 207] on input "[DATE]" at bounding box center [368, 205] width 444 height 20
click at [175, 340] on td "26" at bounding box center [179, 339] width 20 height 19
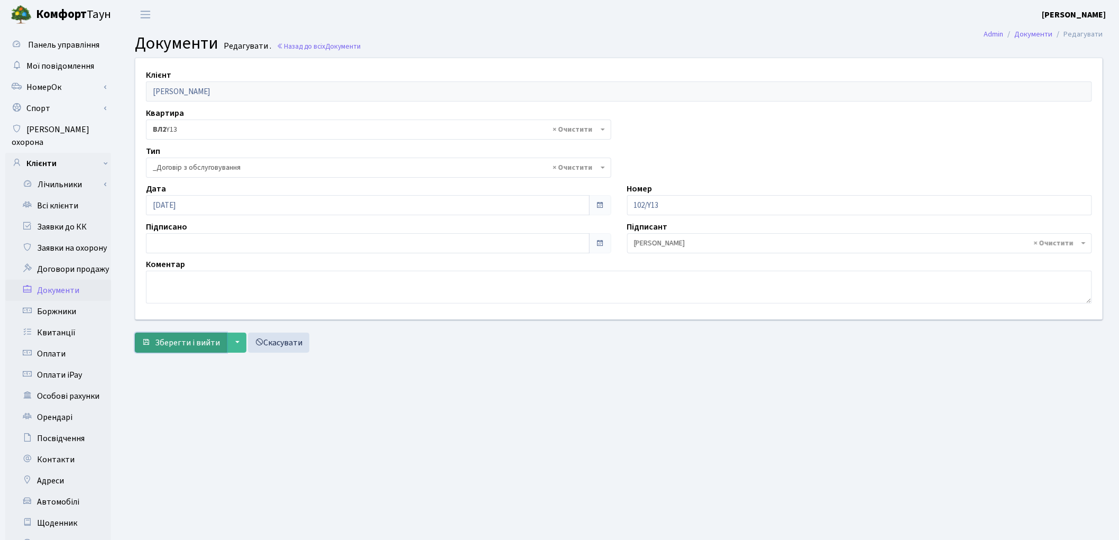
click at [173, 341] on span "Зберегти і вийти" at bounding box center [187, 343] width 65 height 12
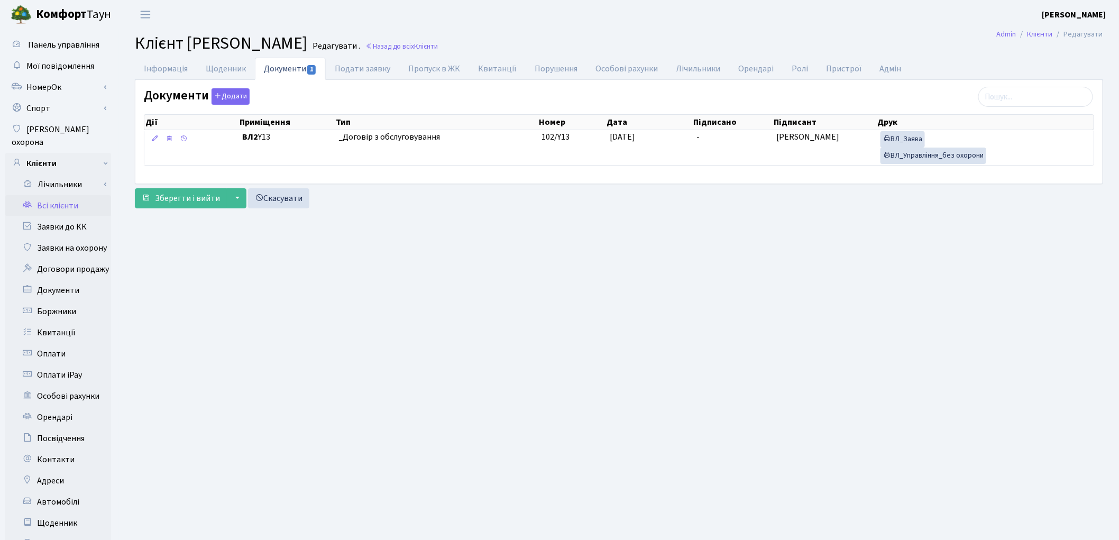
click at [779, 337] on main "Admin Клієнти Редагувати Клієнт [PERSON_NAME] . Назад до всіх Клієнти Інформаці…" at bounding box center [619, 337] width 1000 height 616
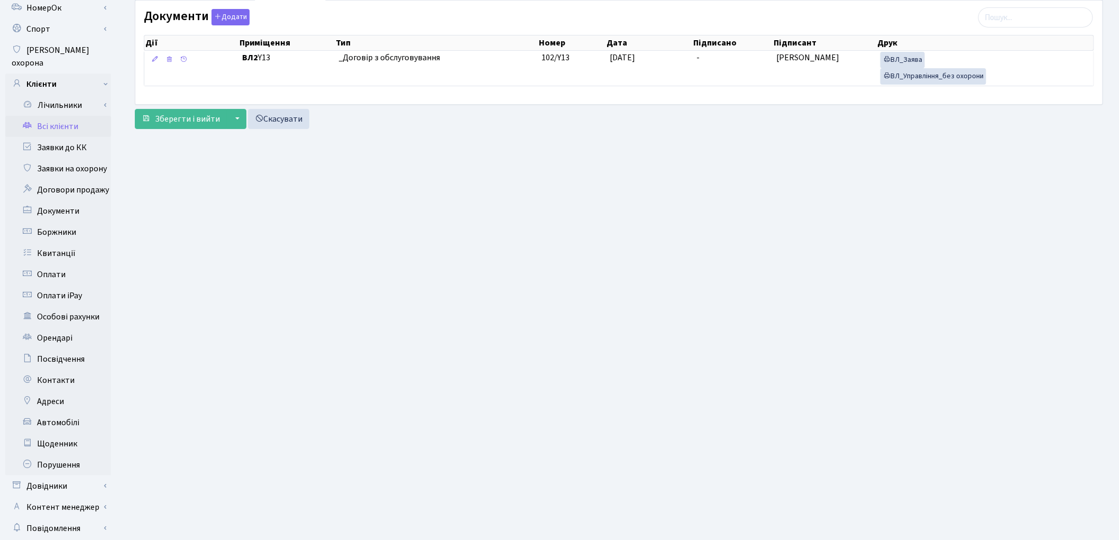
scroll to position [59, 0]
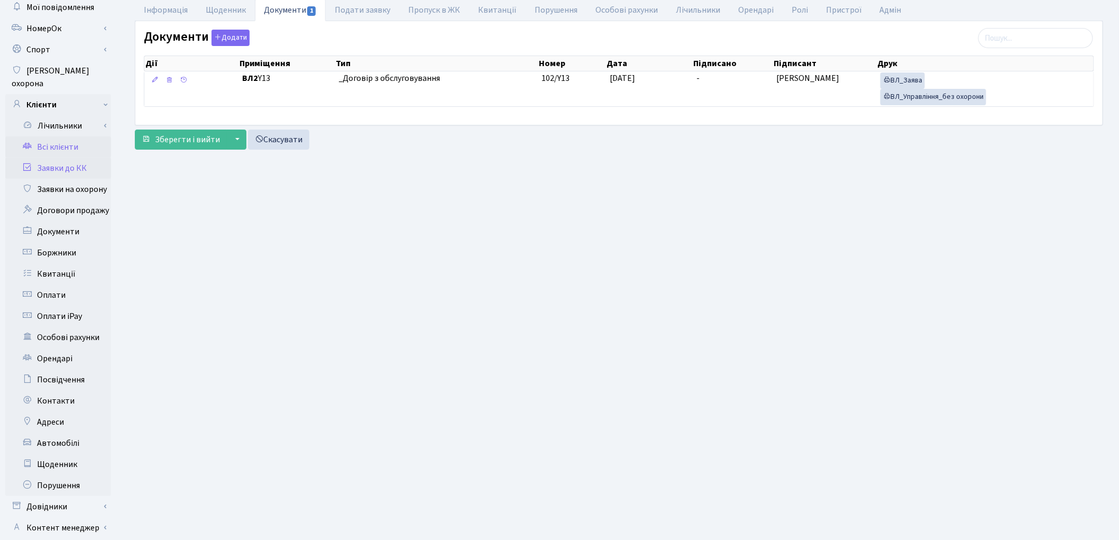
click at [64, 158] on link "Заявки до КК" at bounding box center [58, 168] width 106 height 21
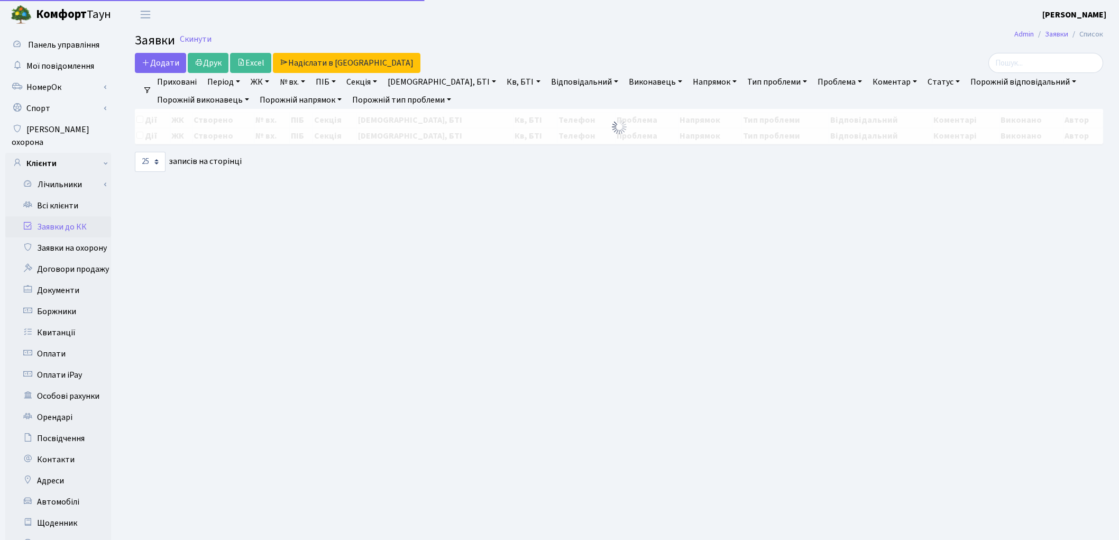
select select "25"
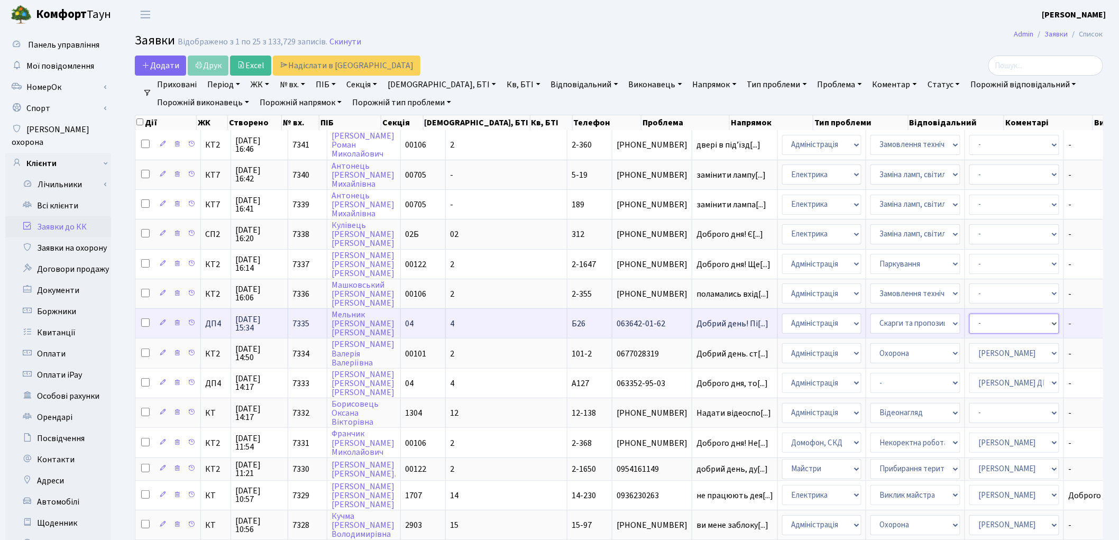
click at [969, 320] on select "- Адміністратор ЖК КТ Вижул В. В. Гордієнко Н.В. Дядюшкін Д.Ю. Кипчук Т. А. Кла…" at bounding box center [1014, 324] width 90 height 20
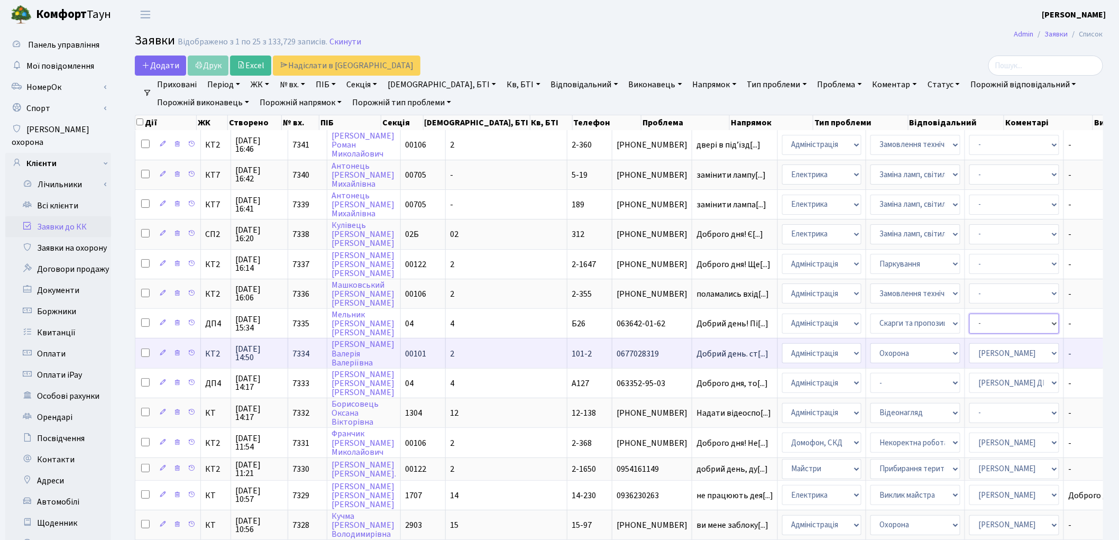
select select "94"
click at [965, 338] on td "- Адміністратор ЖК КТ Вижул В. В. Гордієнко Н.В. Дядюшкін Д.Ю. Кипчук Т. А. Кла…" at bounding box center [1014, 353] width 99 height 30
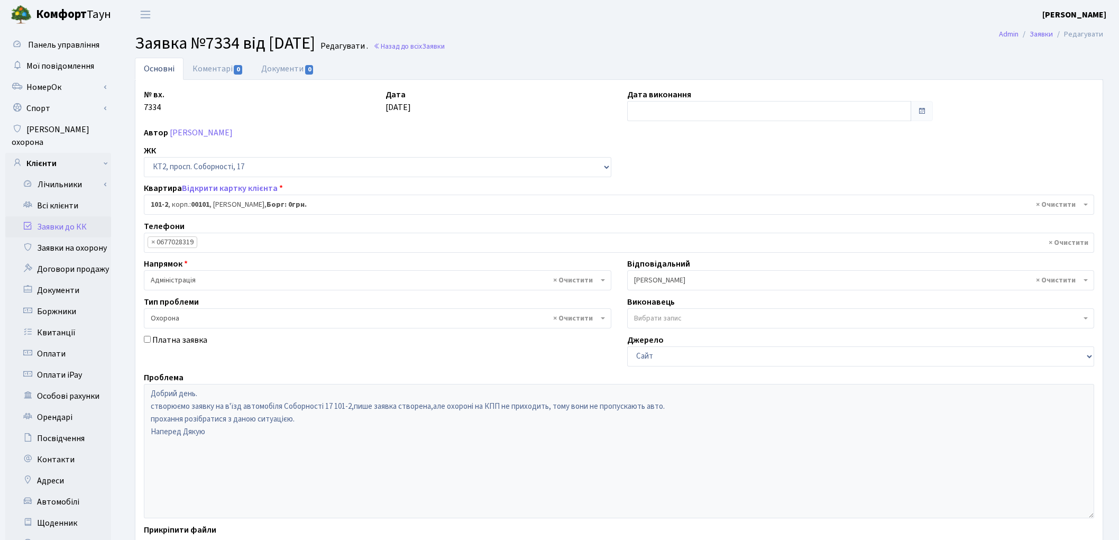
select select "16301"
select select "69"
click at [59, 216] on link "Заявки до КК" at bounding box center [58, 226] width 106 height 21
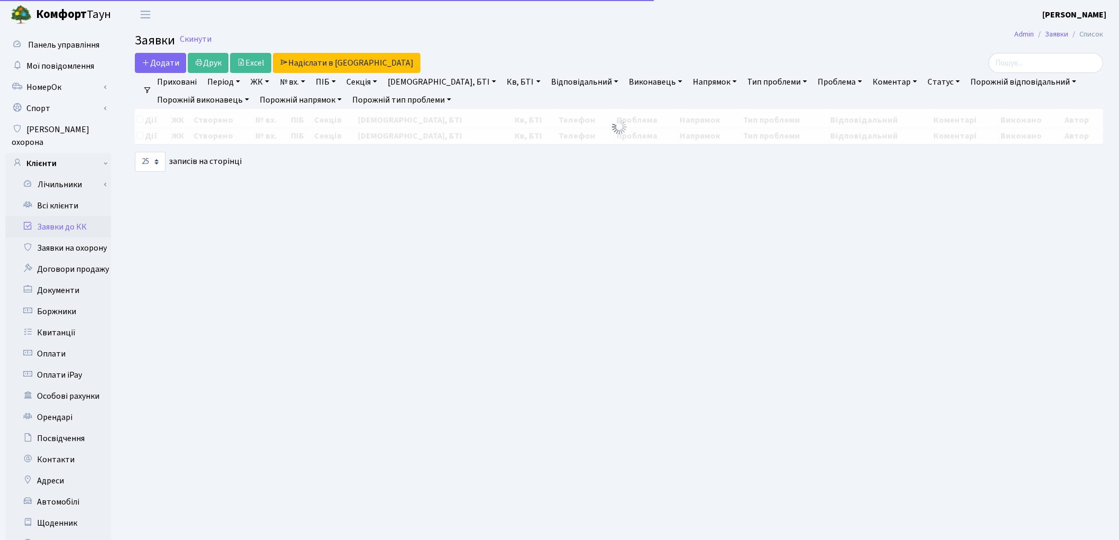
select select "25"
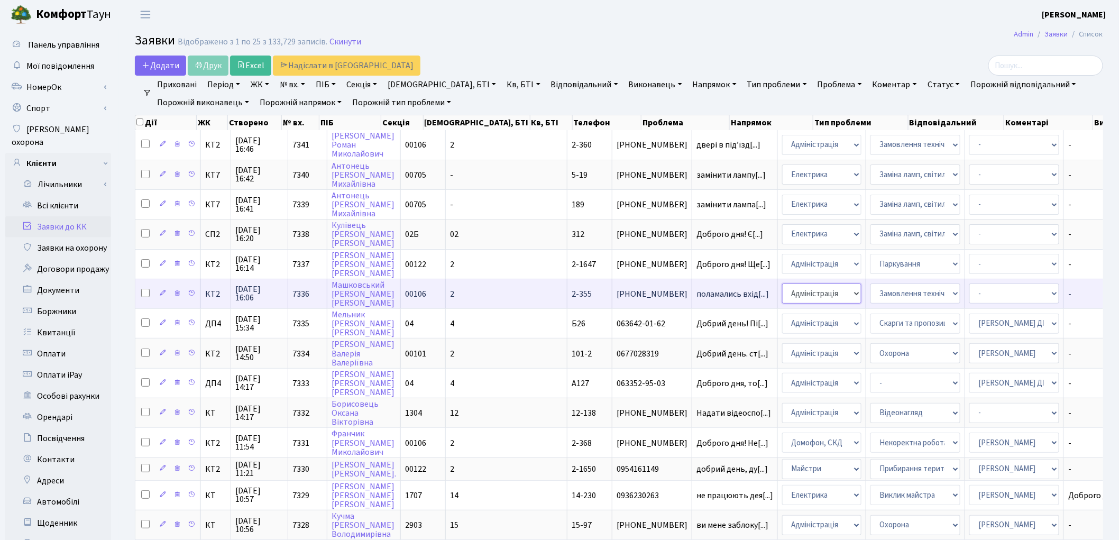
click at [782, 293] on select "- Адміністрація Домофон, СКД Ліфт Майстри Сантехніка Економічний відділ Електри…" at bounding box center [821, 293] width 79 height 20
select select "4"
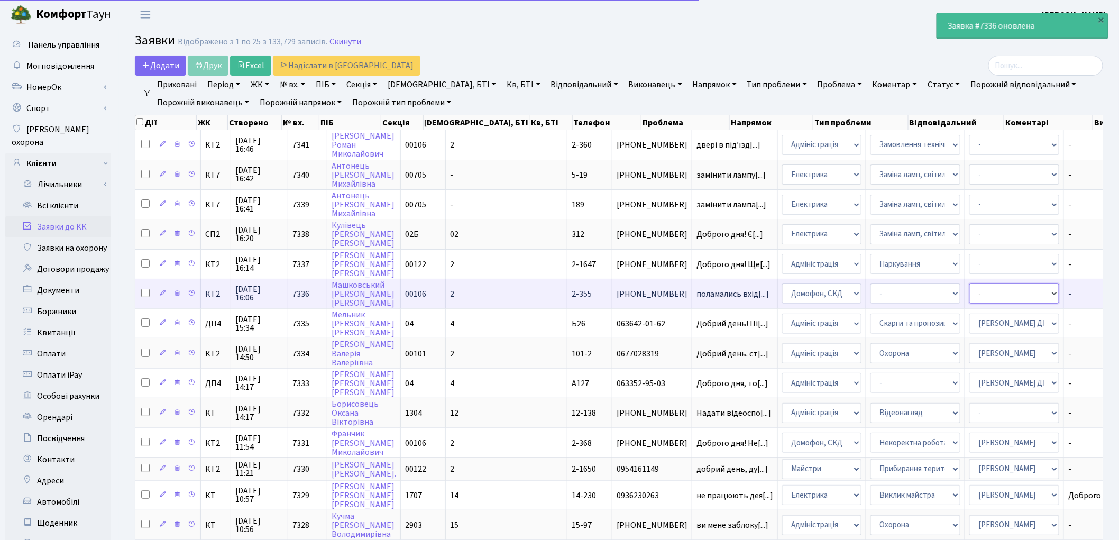
click at [969, 290] on select "- Адміністратор ЖК КТ Вижул В. В. Гордієнко Н.В. Дядюшкін Д.Ю. Кипчук Т. А. Кла…" at bounding box center [1014, 293] width 90 height 20
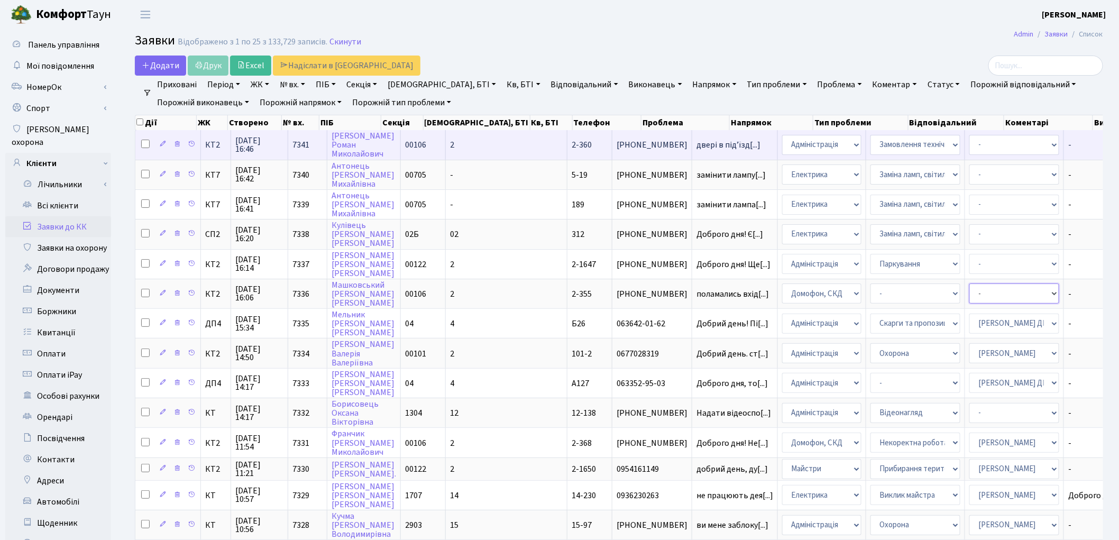
select select "22"
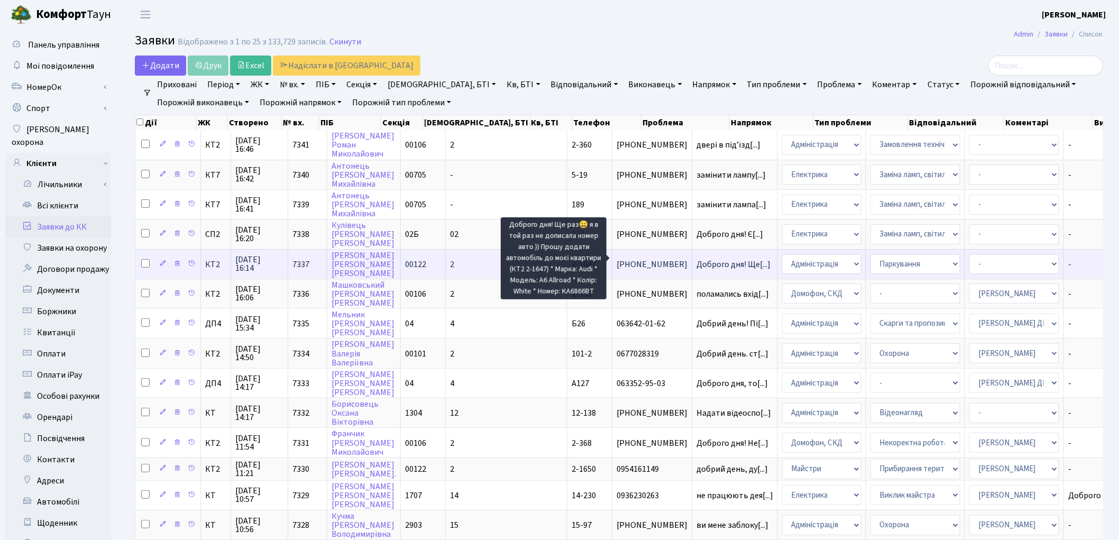
click at [697, 259] on span "Доброго дня! Ще[...]" at bounding box center [734, 265] width 74 height 12
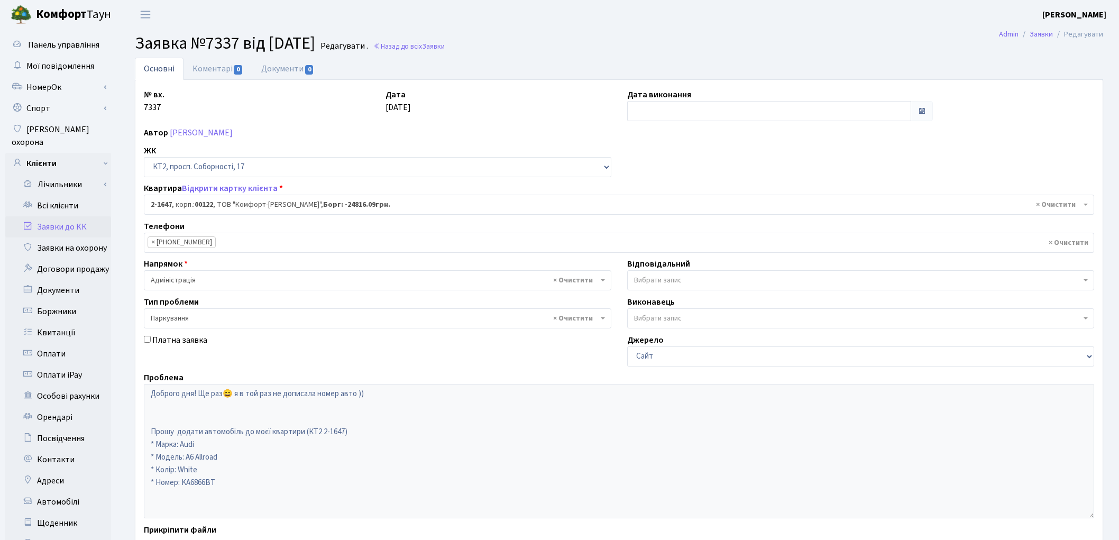
select select "13262"
select select "66"
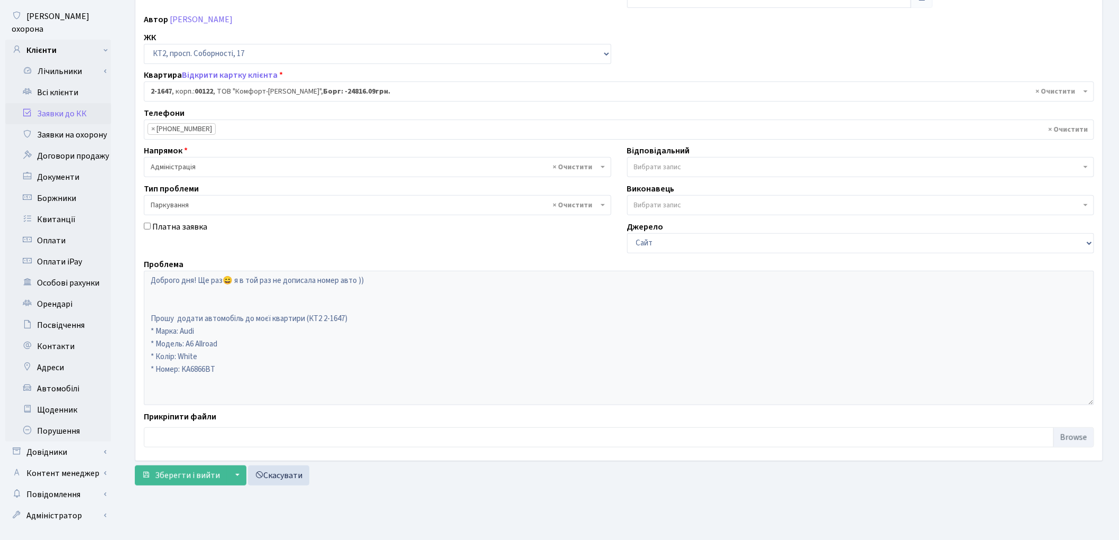
scroll to position [118, 0]
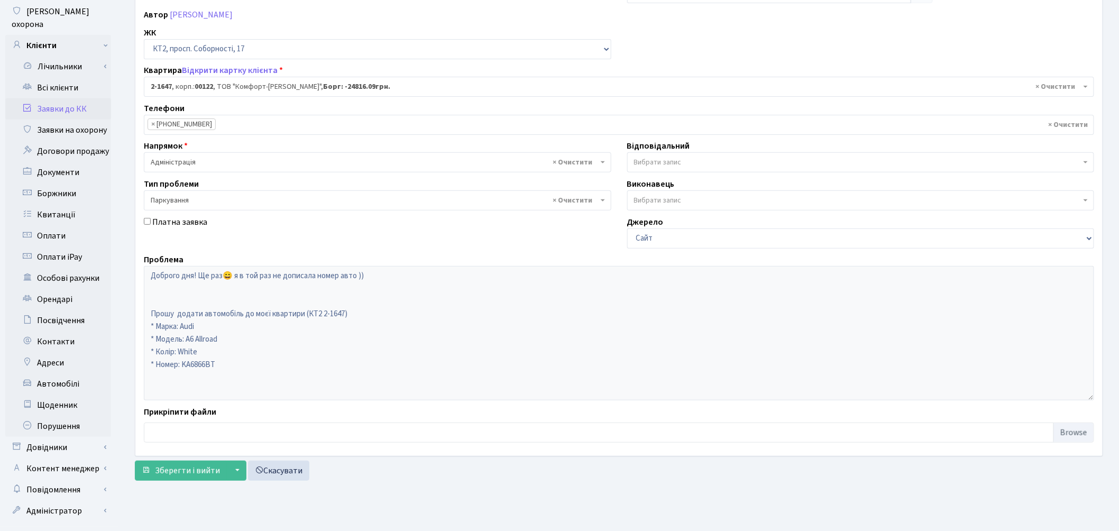
click at [673, 166] on span "Вибрати запис" at bounding box center [658, 162] width 48 height 11
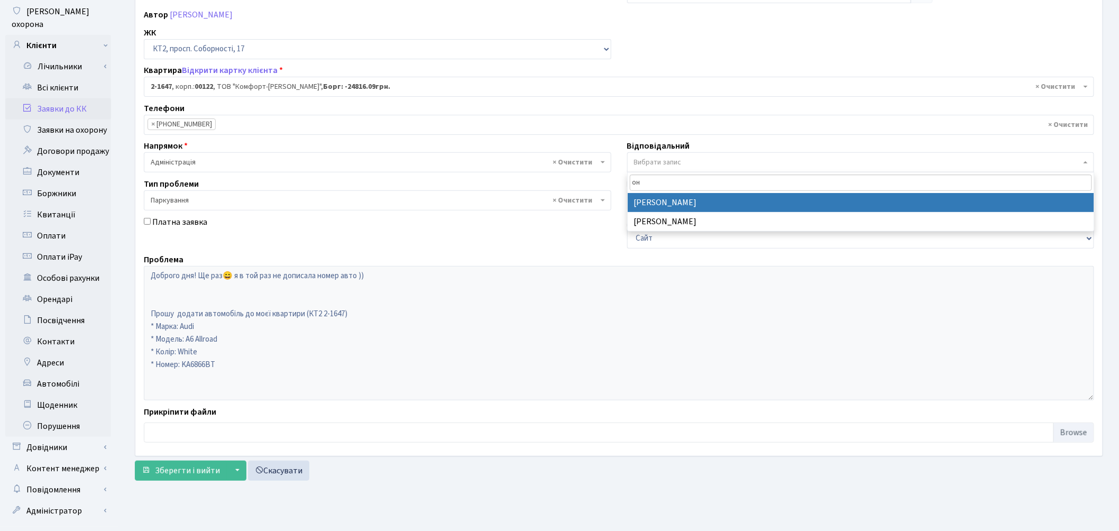
type input "он"
select select "82"
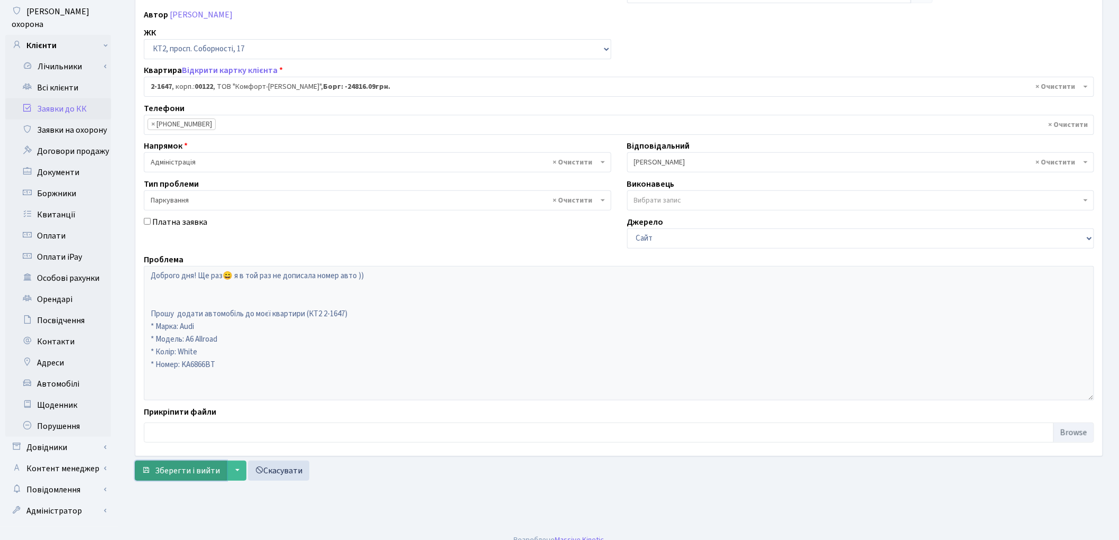
click at [182, 474] on span "Зберегти і вийти" at bounding box center [187, 471] width 65 height 12
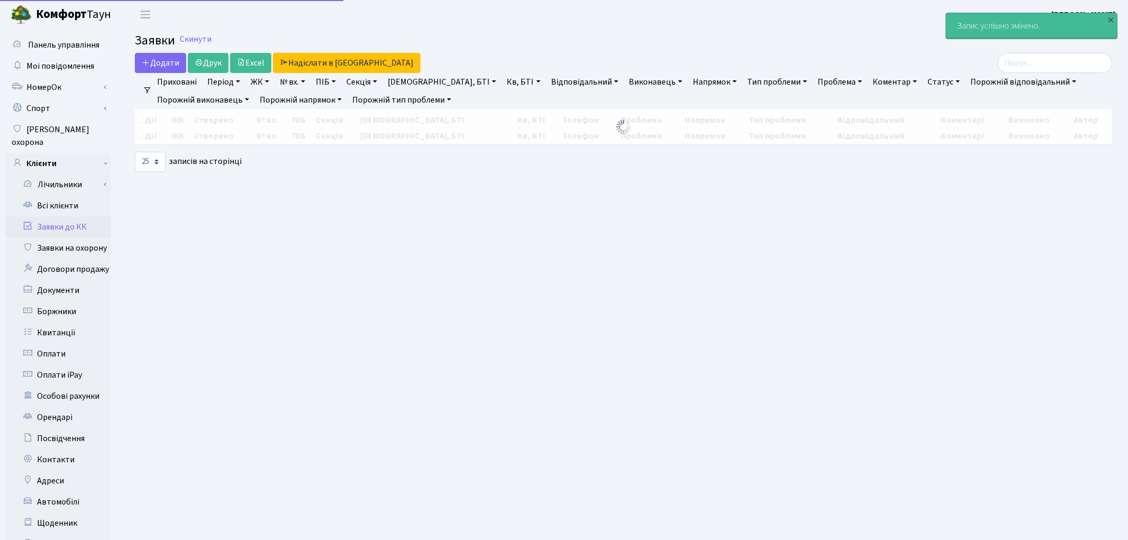
select select "25"
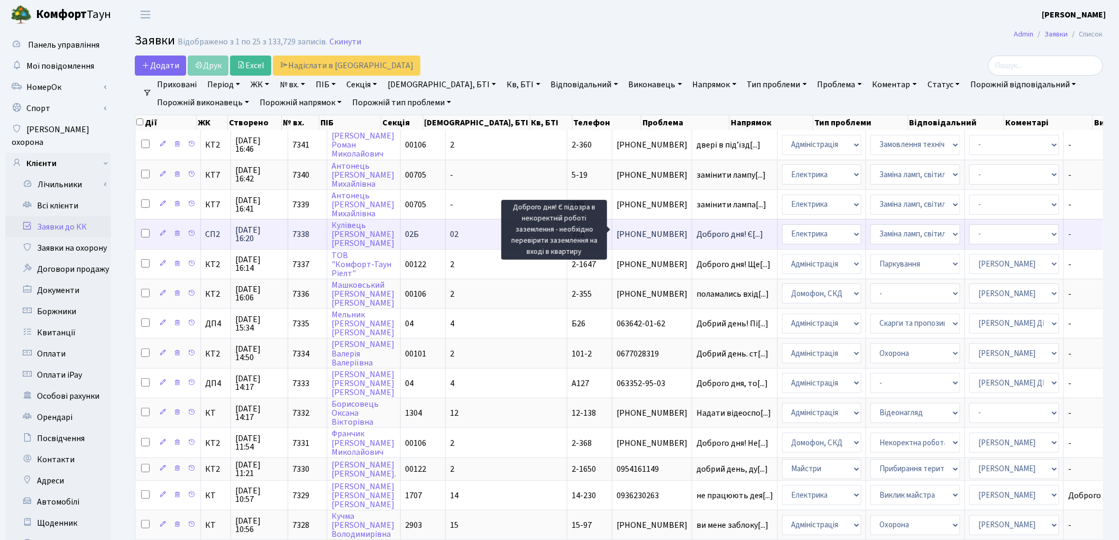
click at [697, 228] on span "Доброго дня! Є[...]" at bounding box center [730, 234] width 67 height 12
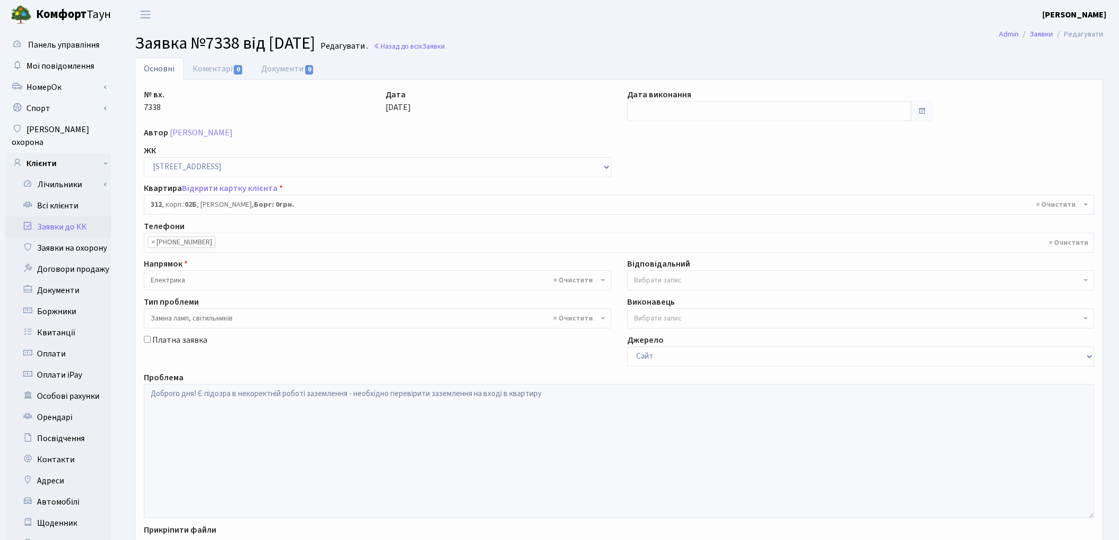
select select "20562"
select select "40"
click at [685, 283] on span "Вибрати запис" at bounding box center [857, 280] width 447 height 11
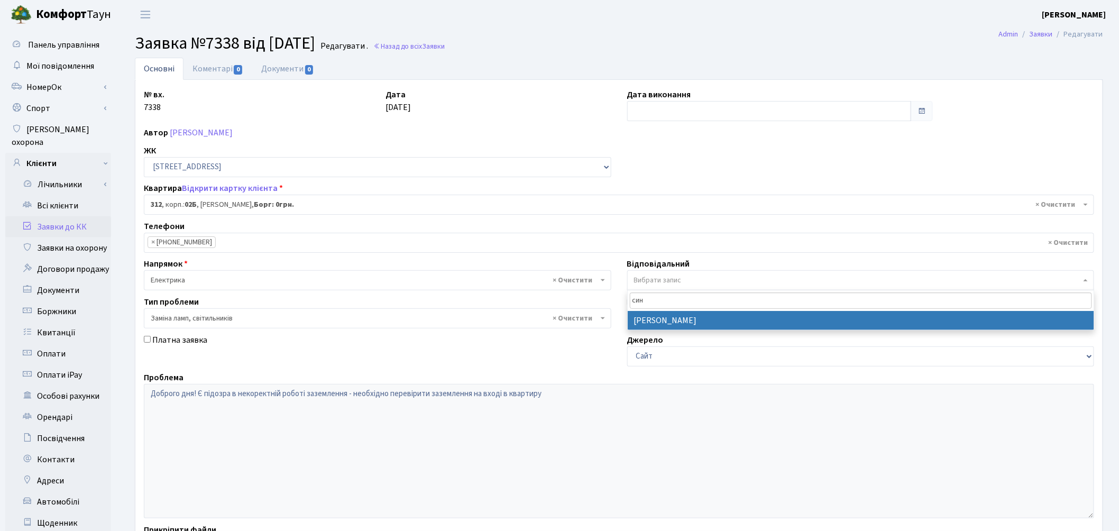
type input "син"
select select "85"
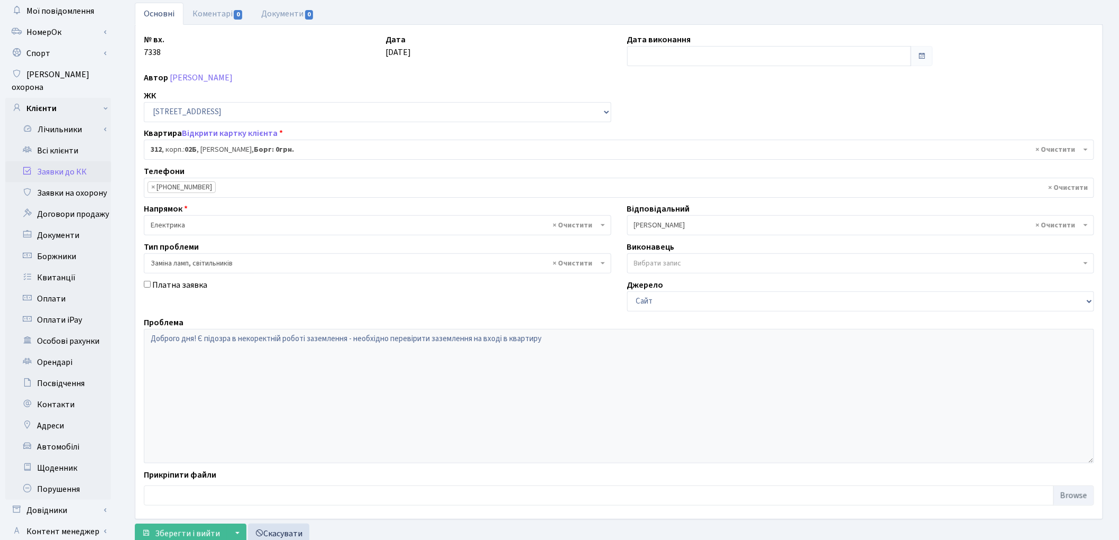
scroll to position [118, 0]
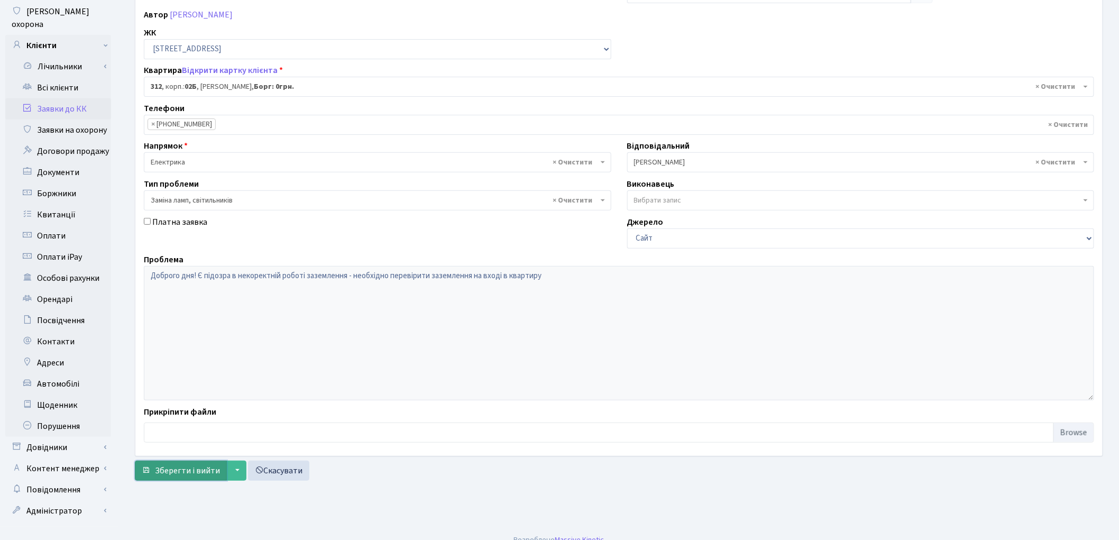
click at [164, 472] on span "Зберегти і вийти" at bounding box center [187, 471] width 65 height 12
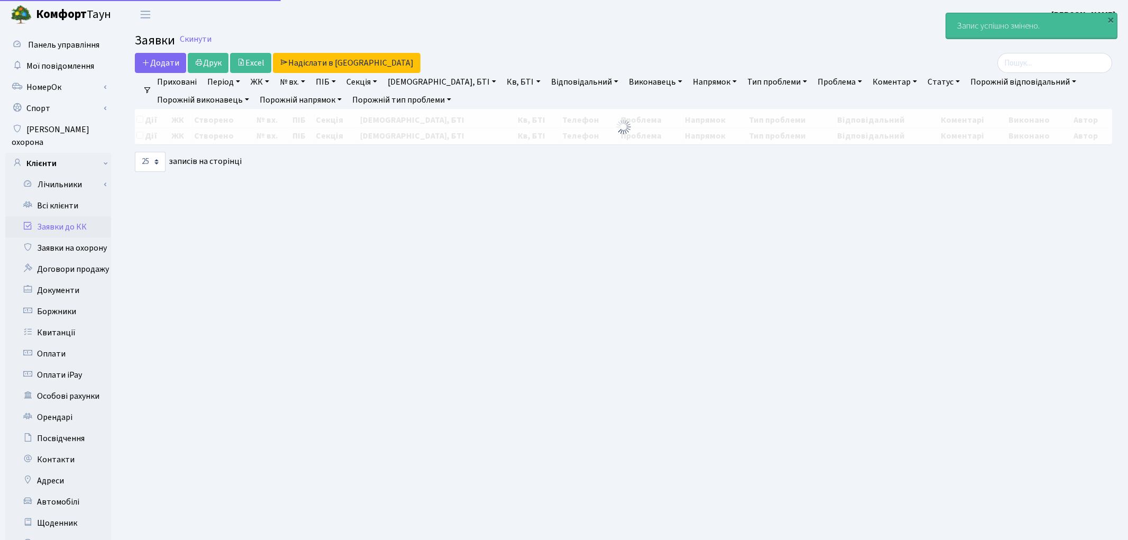
select select "25"
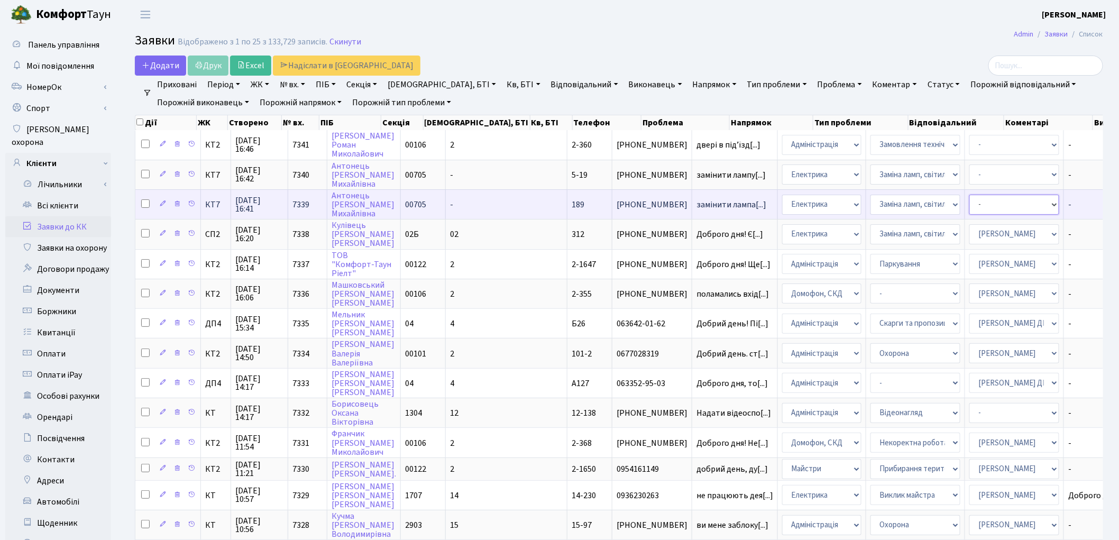
click at [969, 198] on select "- Адміністратор ЖК КТ Вижул В. В. Гордієнко Н.В. Дядюшкін Д.Ю. Кипчук Т. А. Кла…" at bounding box center [1014, 205] width 90 height 20
select select "22"
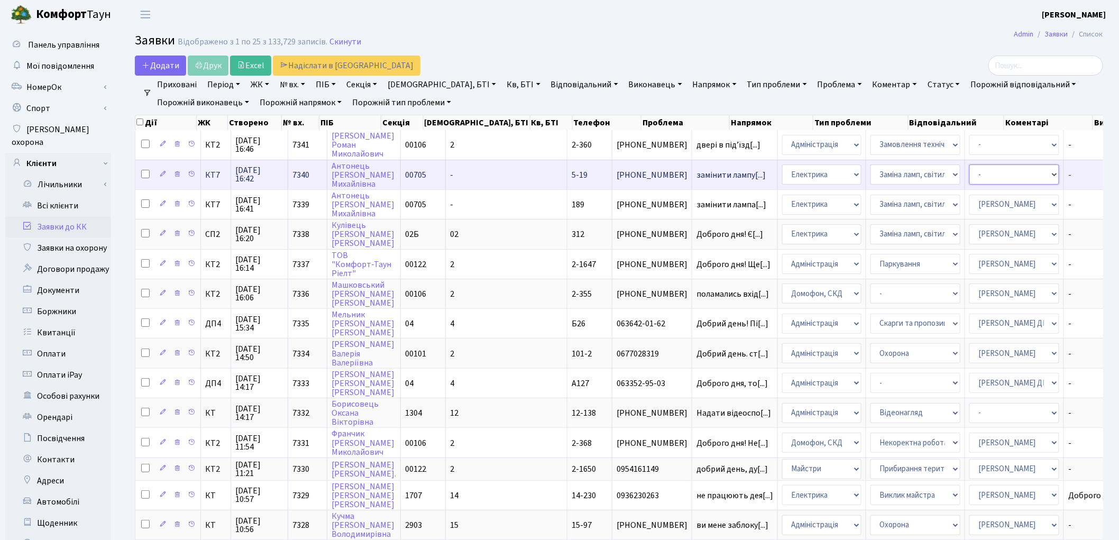
click at [969, 176] on select "- Адміністратор ЖК КТ Вижул В. В. Гордієнко Н.В. Дядюшкін Д.Ю. Кипчук Т. А. Кла…" at bounding box center [1014, 174] width 90 height 20
select select "22"
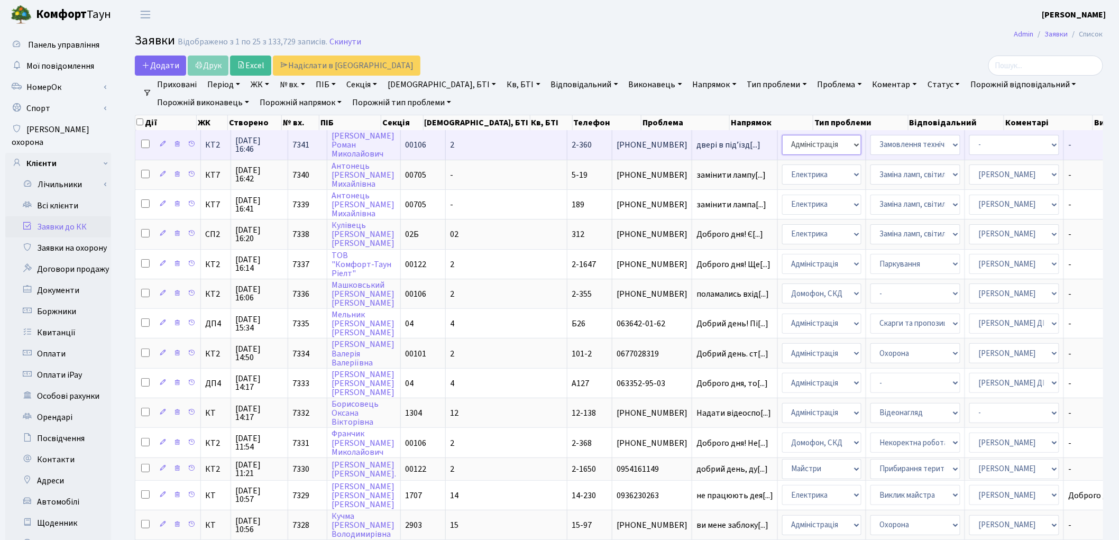
click at [782, 144] on select "- Адміністрація Домофон, СКД Ліфт Майстри Сантехніка Економічний відділ Електри…" at bounding box center [821, 145] width 79 height 20
select select "4"
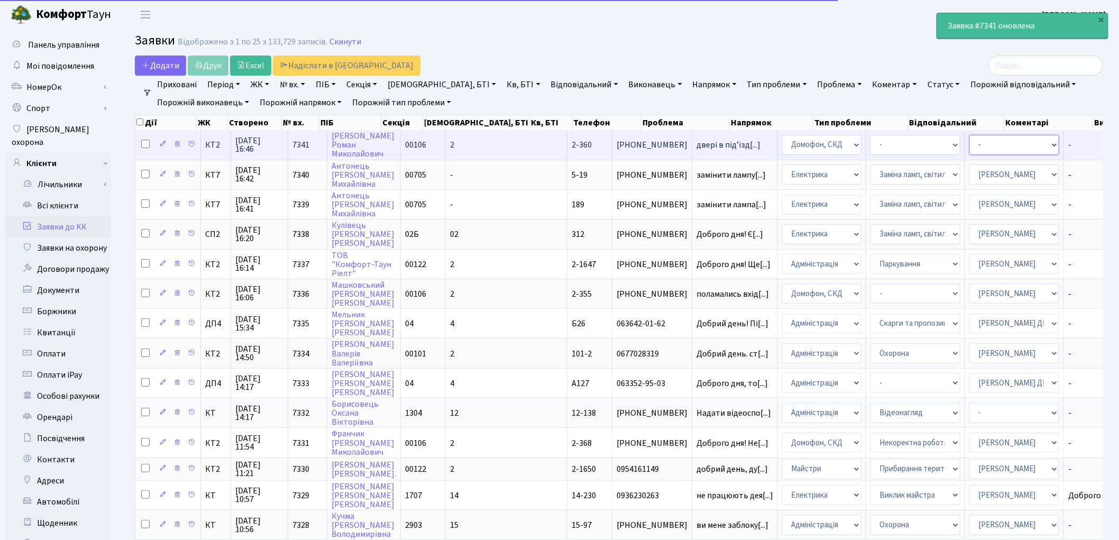
click at [969, 140] on select "- Адміністратор ЖК КТ Вижул В. В. Гордієнко Н.В. Дядюшкін Д.Ю. Кипчук Т. А. Кла…" at bounding box center [1014, 145] width 90 height 20
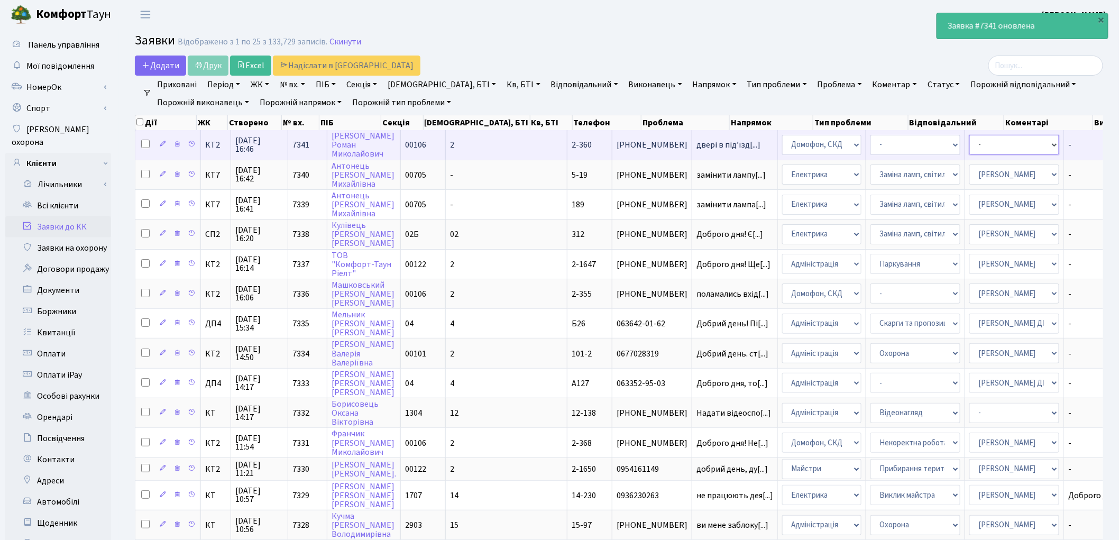
select select "22"
click at [969, 140] on select "- Адміністратор ЖК КТ Вижул В. В. Гордієнко Н.В. Дядюшкін Д.Ю. Кипчук Т. А. Кла…" at bounding box center [1014, 145] width 90 height 20
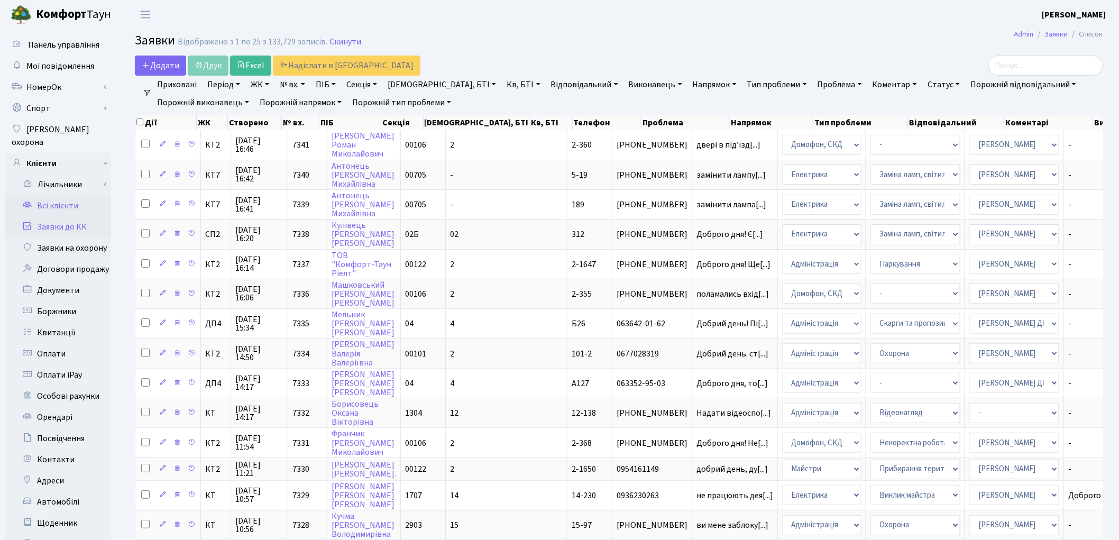
click at [65, 195] on link "Всі клієнти" at bounding box center [58, 205] width 106 height 21
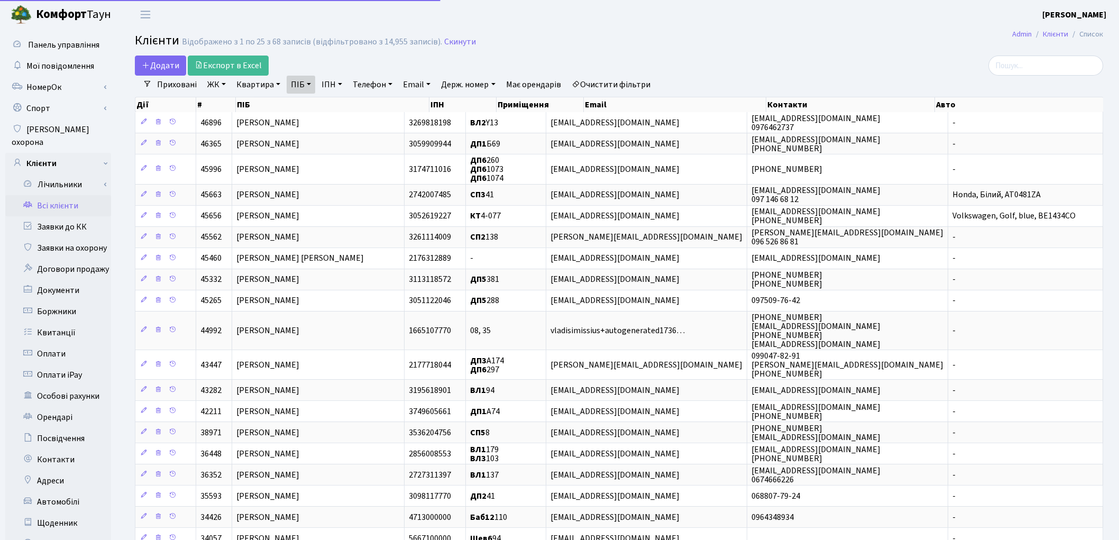
select select "25"
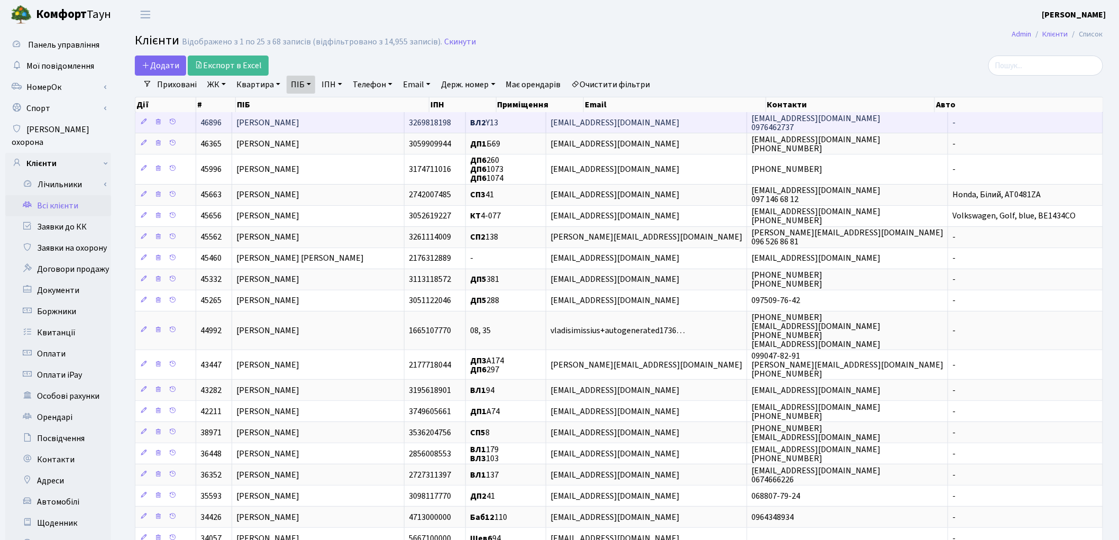
click at [299, 122] on span "[PERSON_NAME]" at bounding box center [267, 123] width 63 height 12
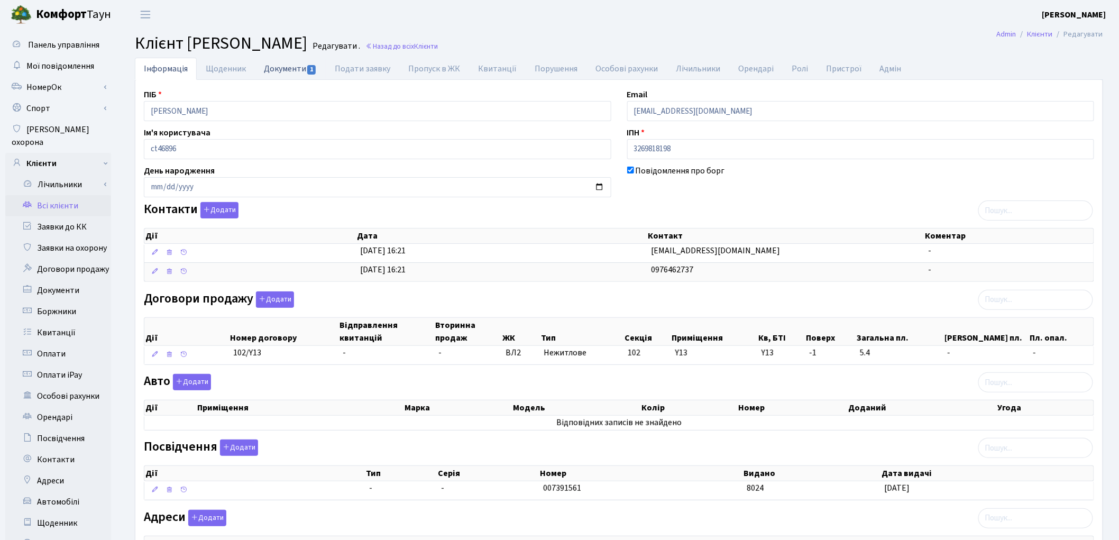
click at [295, 71] on link "Документи 1" at bounding box center [290, 69] width 71 height 22
